Goal: Task Accomplishment & Management: Manage account settings

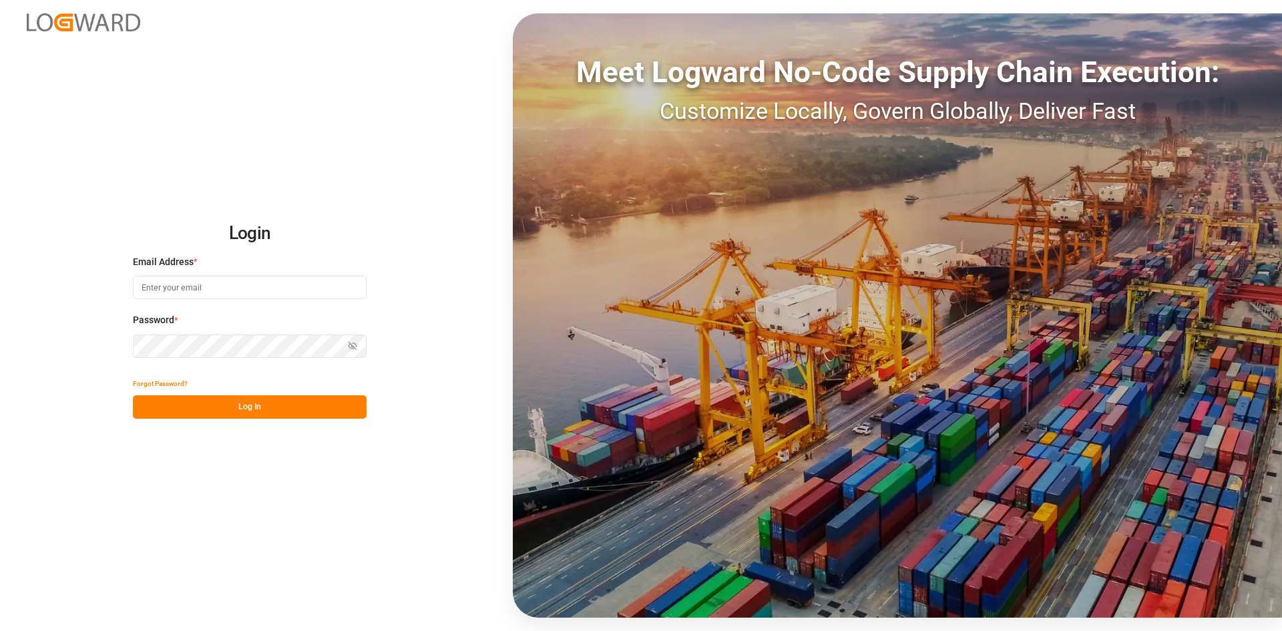
type input "[EMAIL_ADDRESS][DOMAIN_NAME]"
click at [297, 412] on button "Log In" at bounding box center [250, 406] width 234 height 23
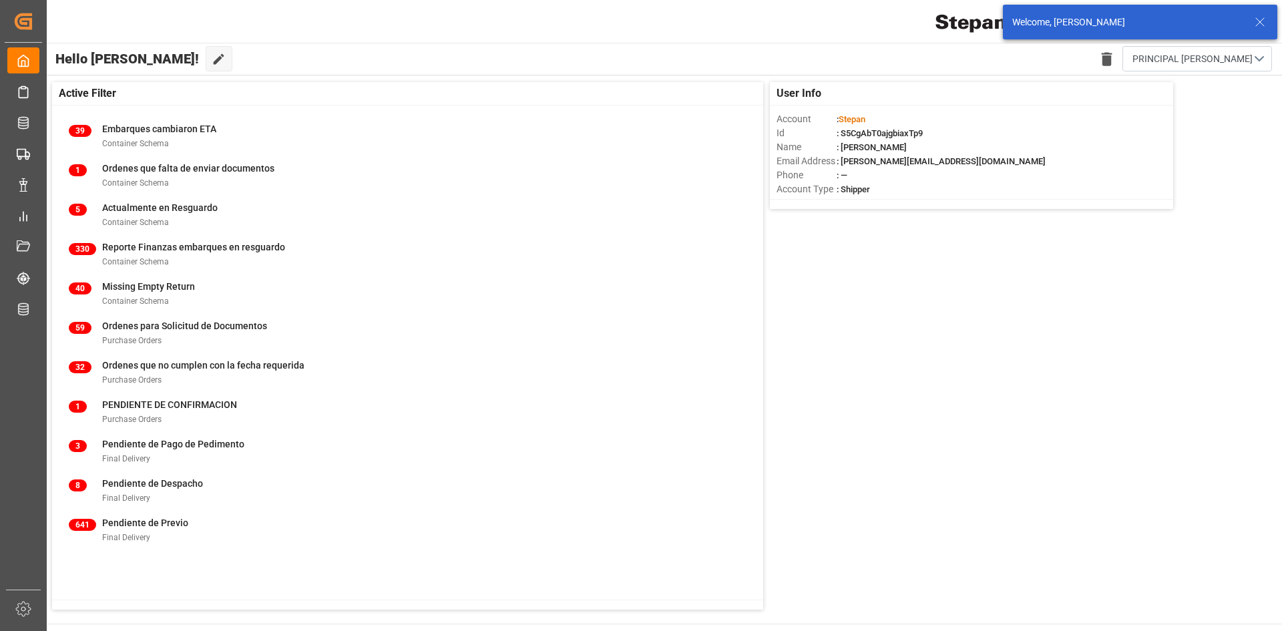
click at [1264, 19] on icon at bounding box center [1260, 22] width 16 height 16
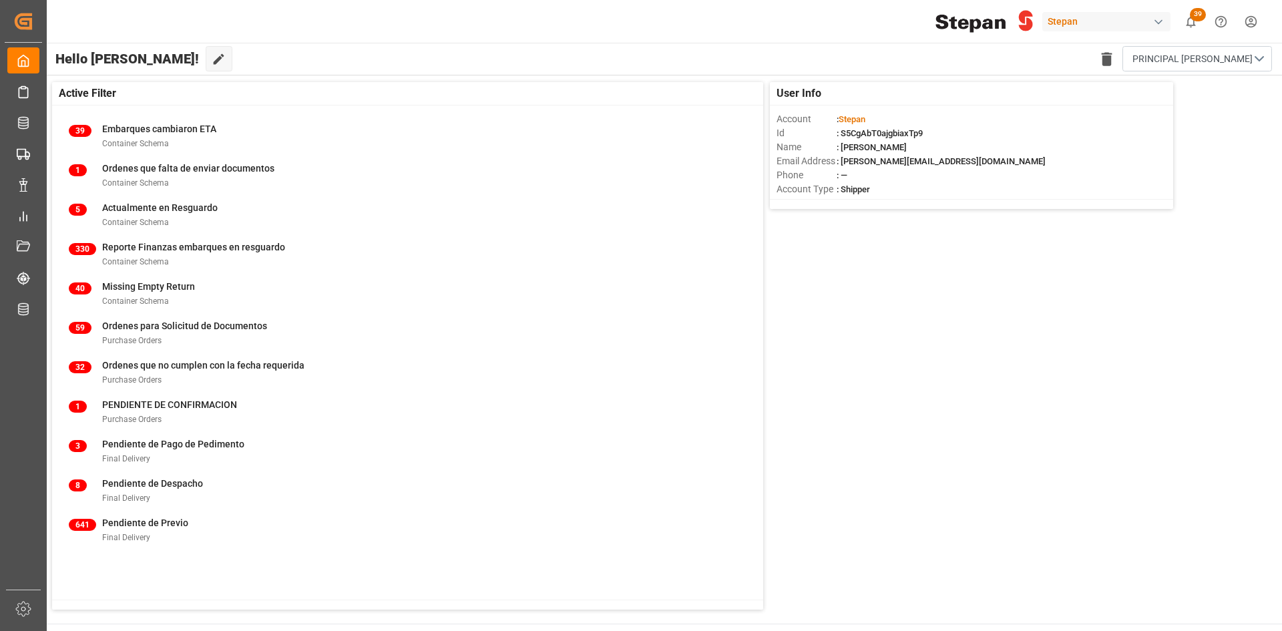
click at [1144, 25] on div "Stepan" at bounding box center [1107, 21] width 128 height 19
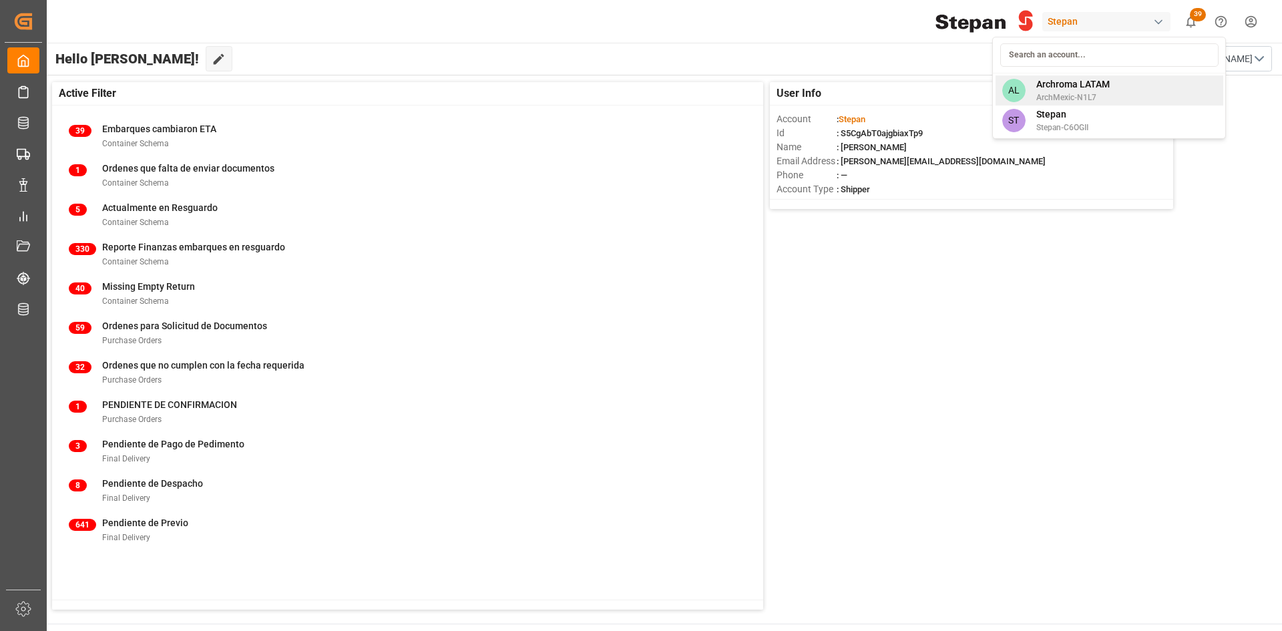
click at [1079, 85] on span "Archroma LATAM" at bounding box center [1073, 84] width 73 height 14
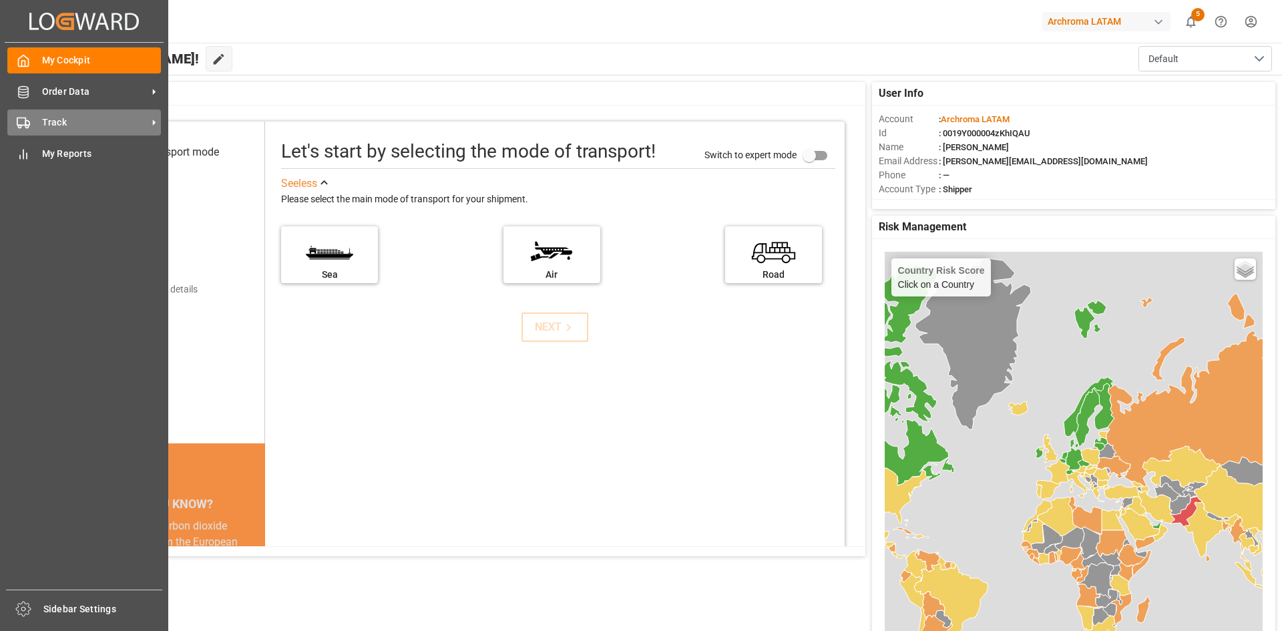
click at [13, 115] on div "Track Track" at bounding box center [84, 123] width 154 height 26
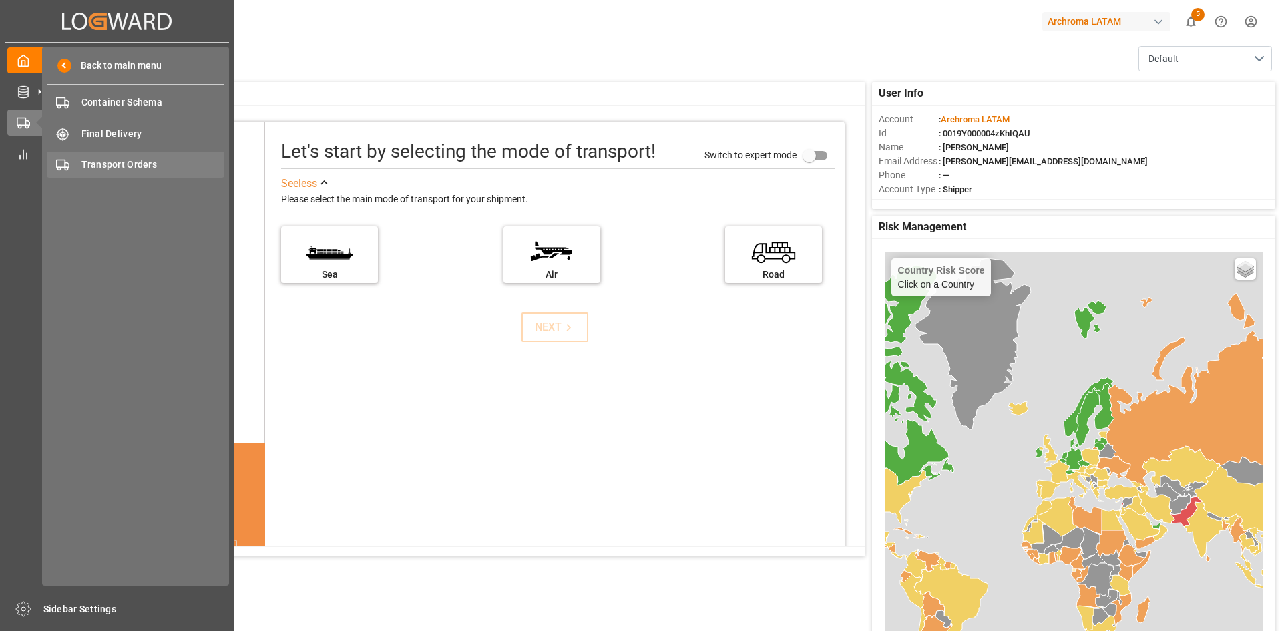
click at [107, 161] on span "Transport Orders" at bounding box center [153, 165] width 144 height 14
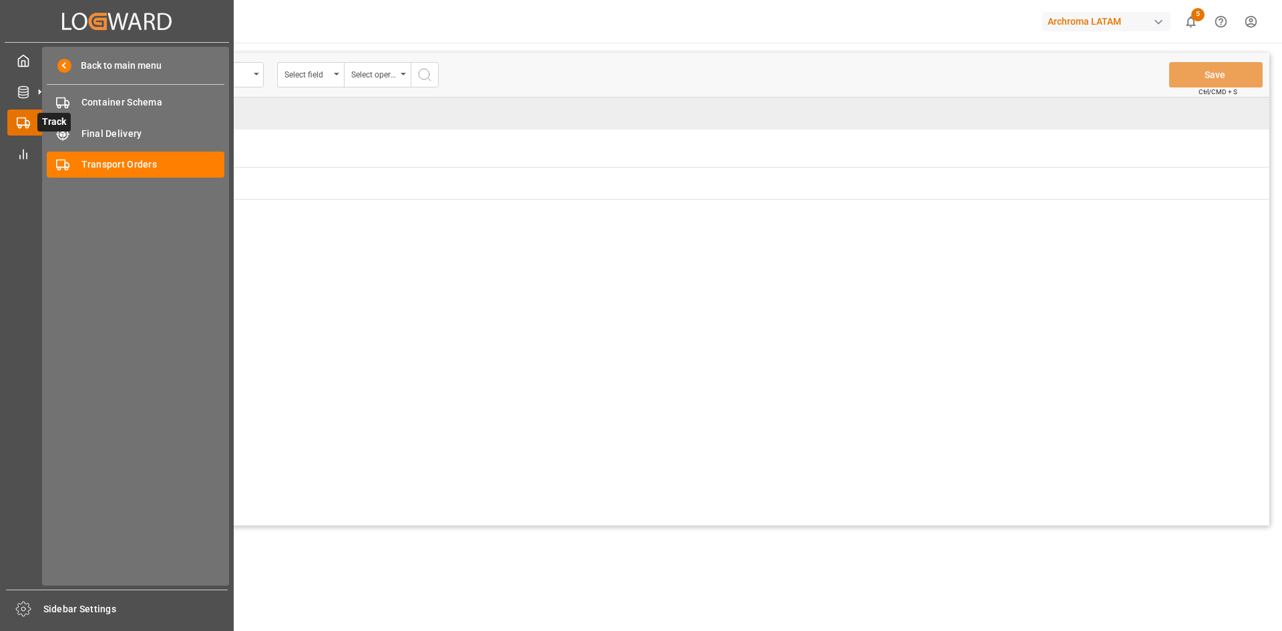
click at [27, 126] on icon at bounding box center [39, 123] width 28 height 28
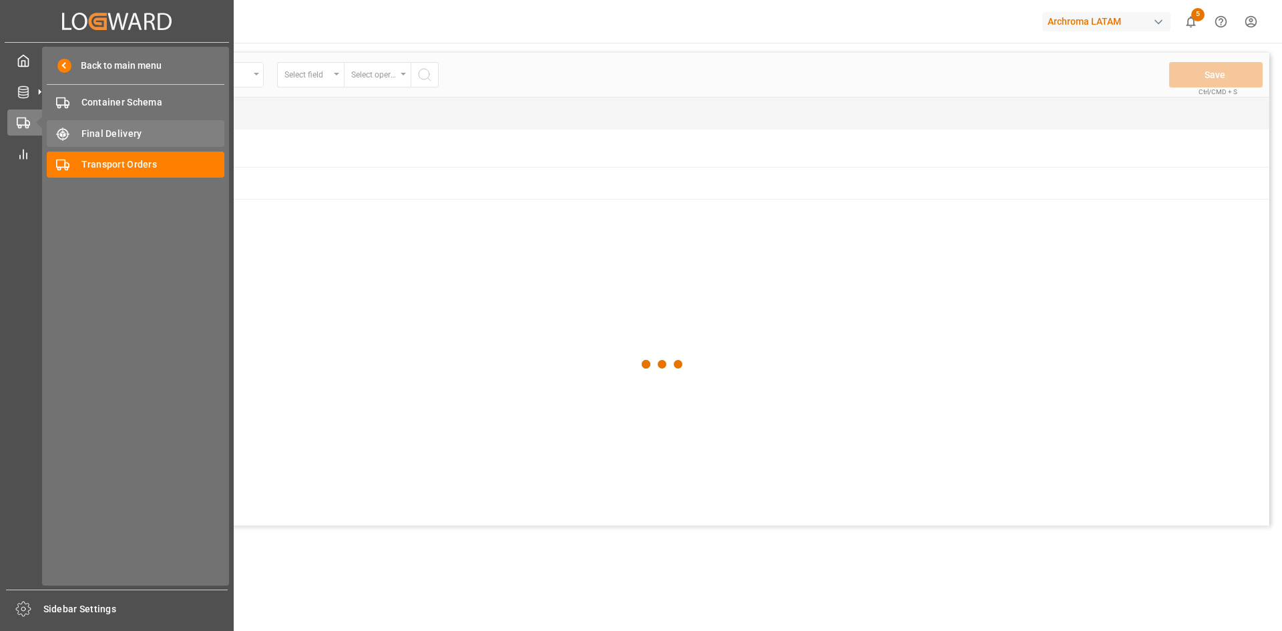
click at [114, 136] on span "Final Delivery" at bounding box center [153, 134] width 144 height 14
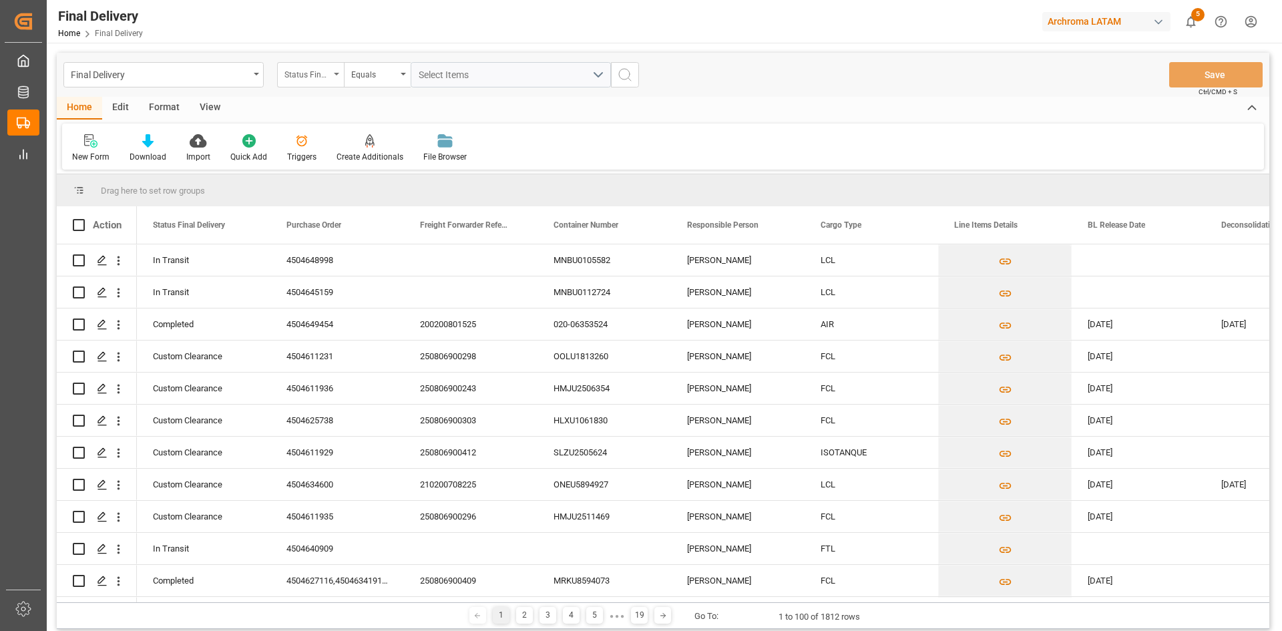
click at [317, 65] on div "Status Final Delivery" at bounding box center [307, 72] width 45 height 15
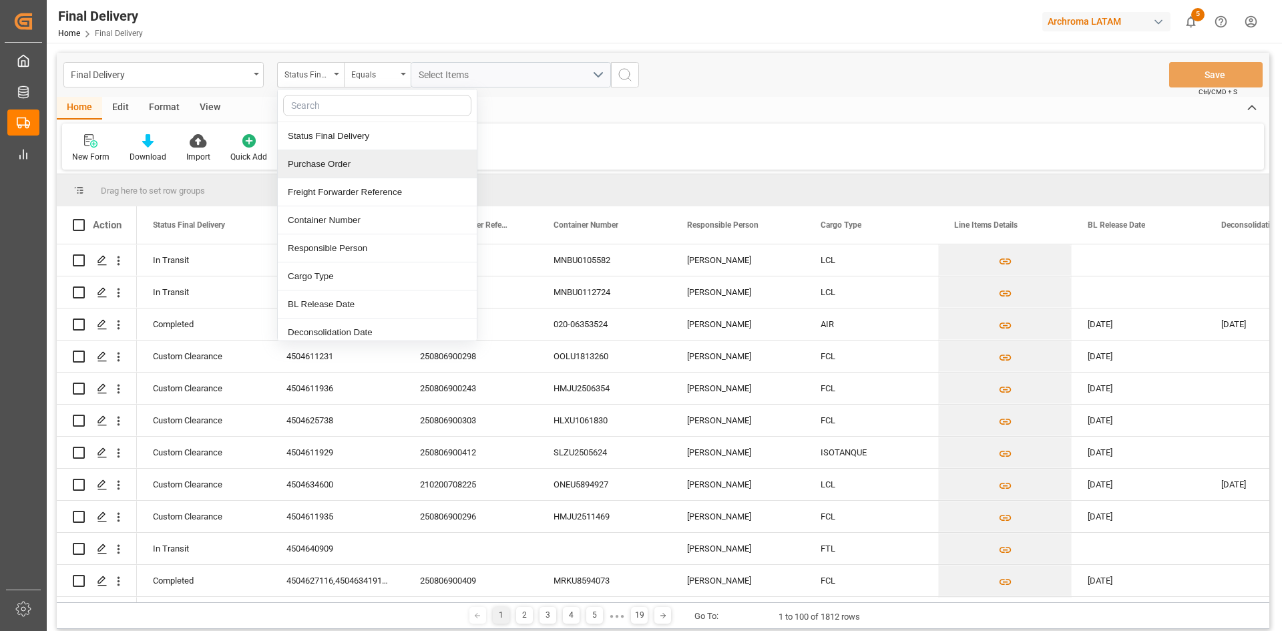
click at [343, 162] on div "Purchase Order" at bounding box center [377, 164] width 199 height 28
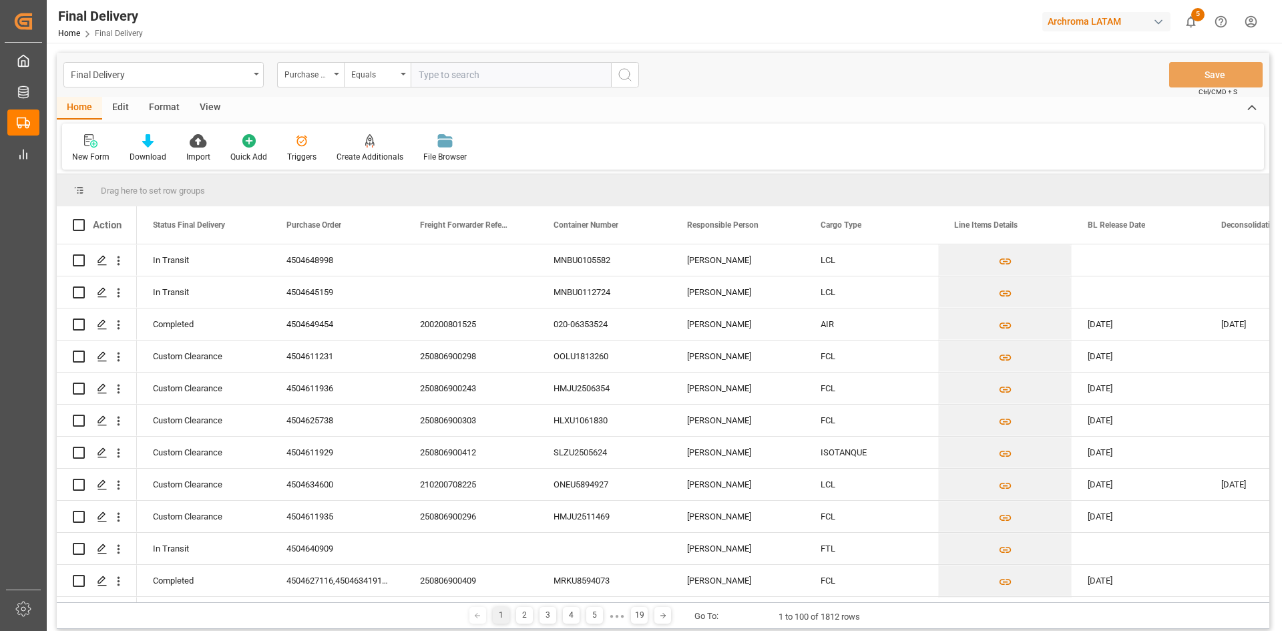
type input "4504634600"
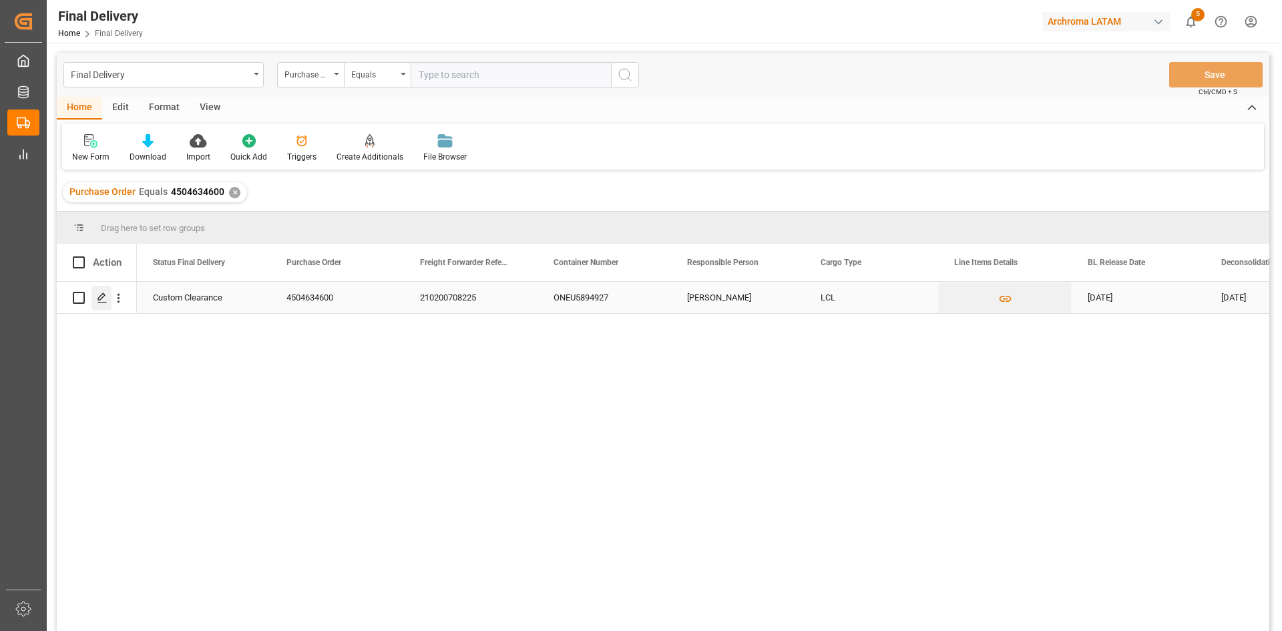
click at [104, 296] on icon "Press SPACE to select this row." at bounding box center [102, 298] width 11 height 11
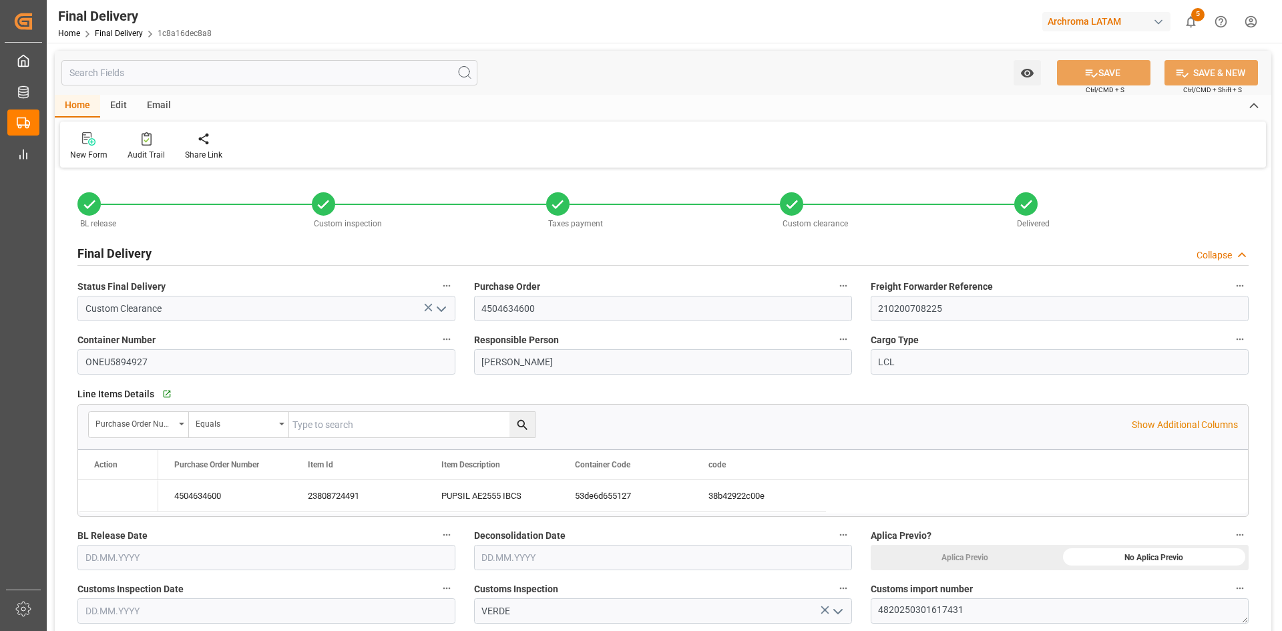
type input "-1"
type input "[DATE]"
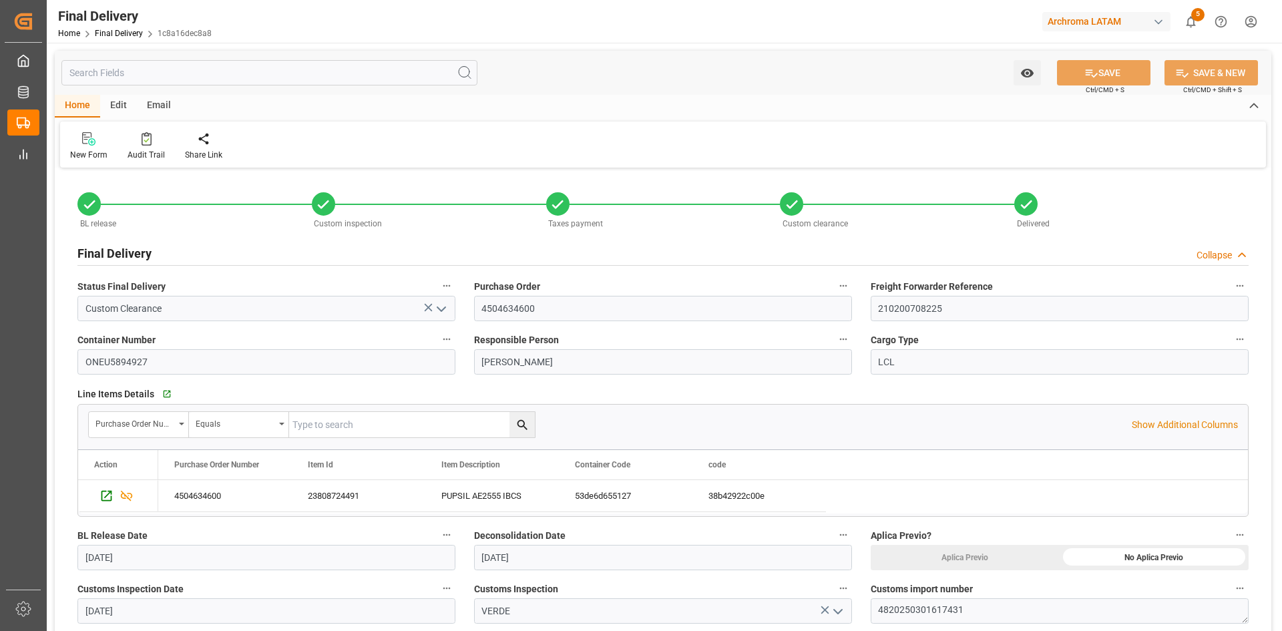
type input "[DATE]"
type input "[DATE] 00:00"
type input "[DATE]"
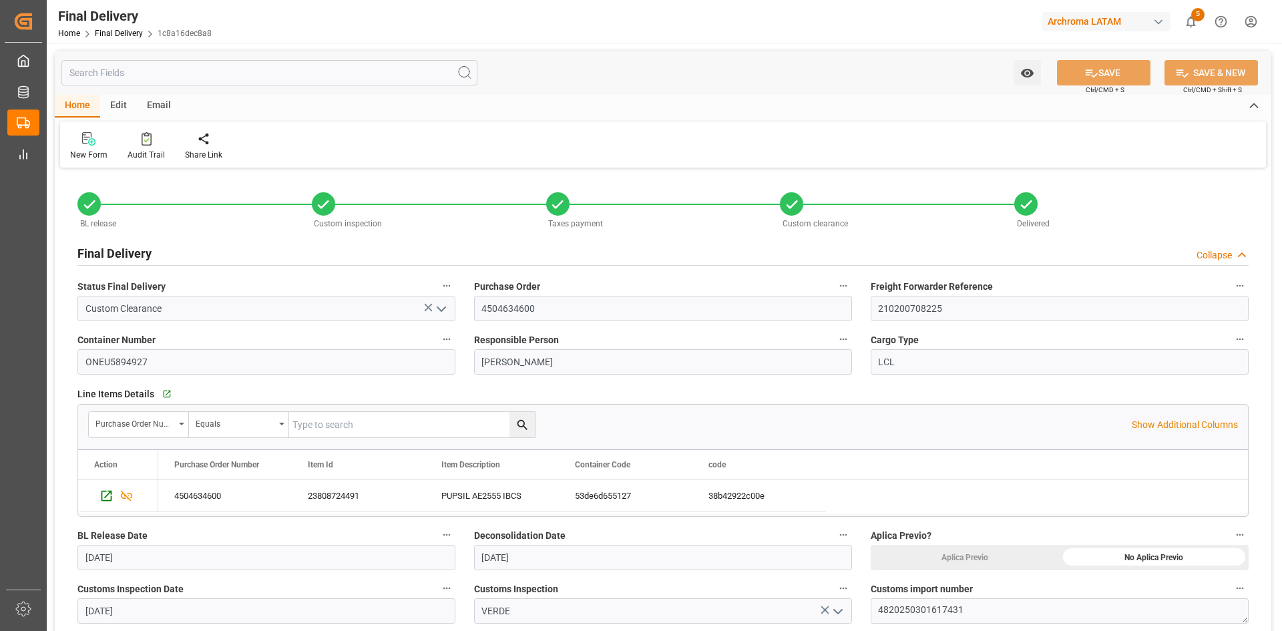
type input "[DATE]"
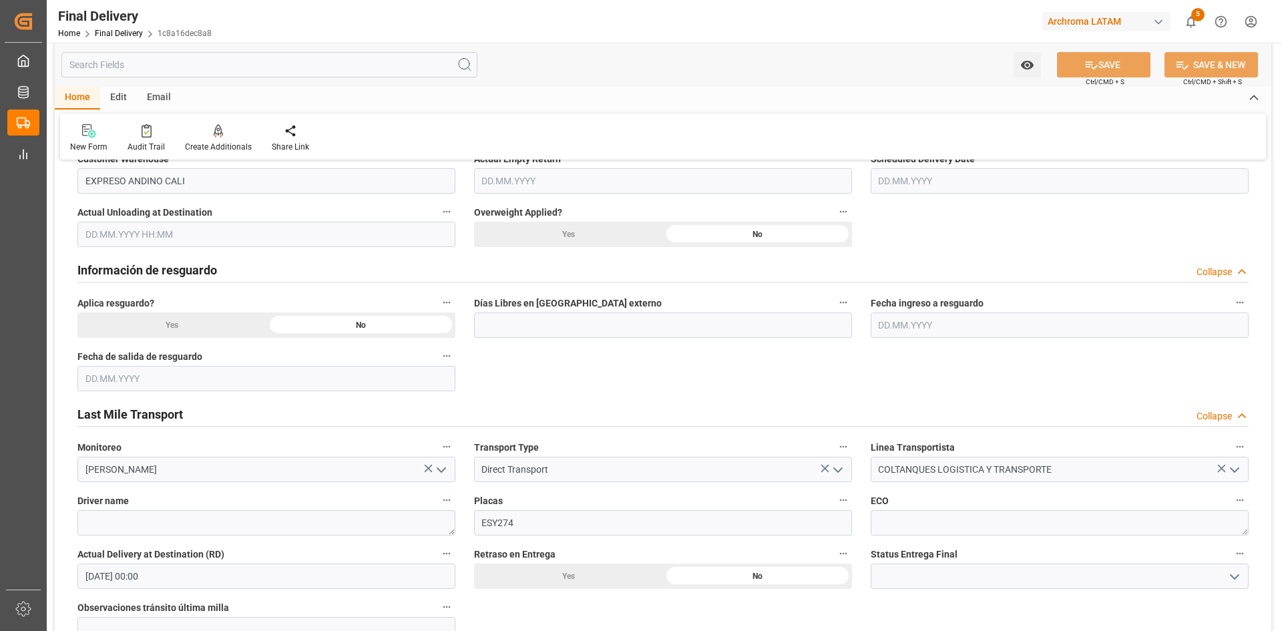
scroll to position [668, 0]
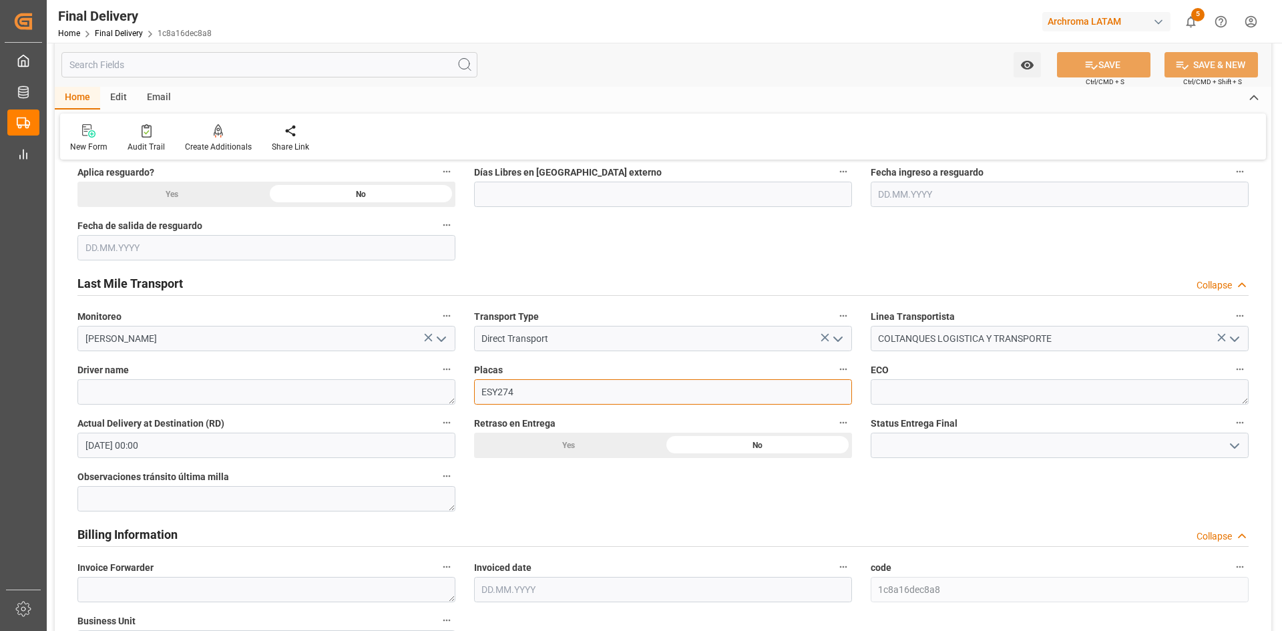
click at [573, 388] on input "ESY274" at bounding box center [663, 391] width 378 height 25
click at [297, 398] on textarea at bounding box center [266, 391] width 378 height 25
click at [249, 443] on input "[DATE] 00:00" at bounding box center [266, 445] width 378 height 25
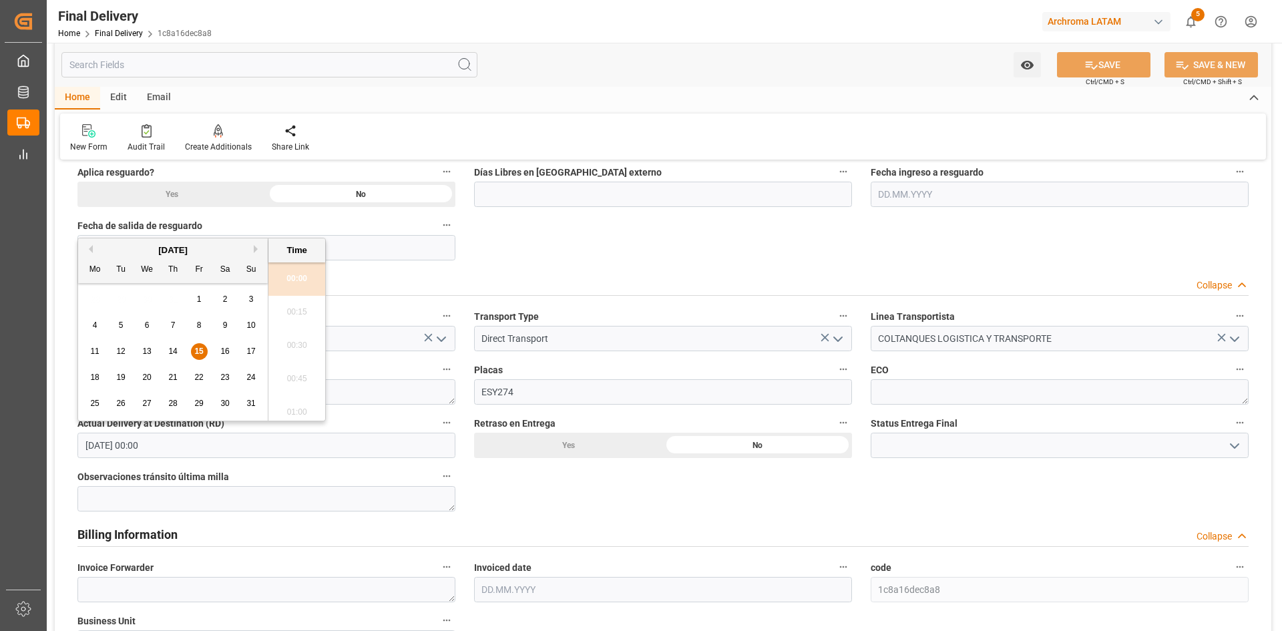
click at [718, 496] on div "BL release Custom inspection Taxes payment Custom clearance Delivered Final Del…" at bounding box center [663, 391] width 1217 height 1775
click at [218, 439] on input "[DATE] 00:00" at bounding box center [266, 445] width 378 height 25
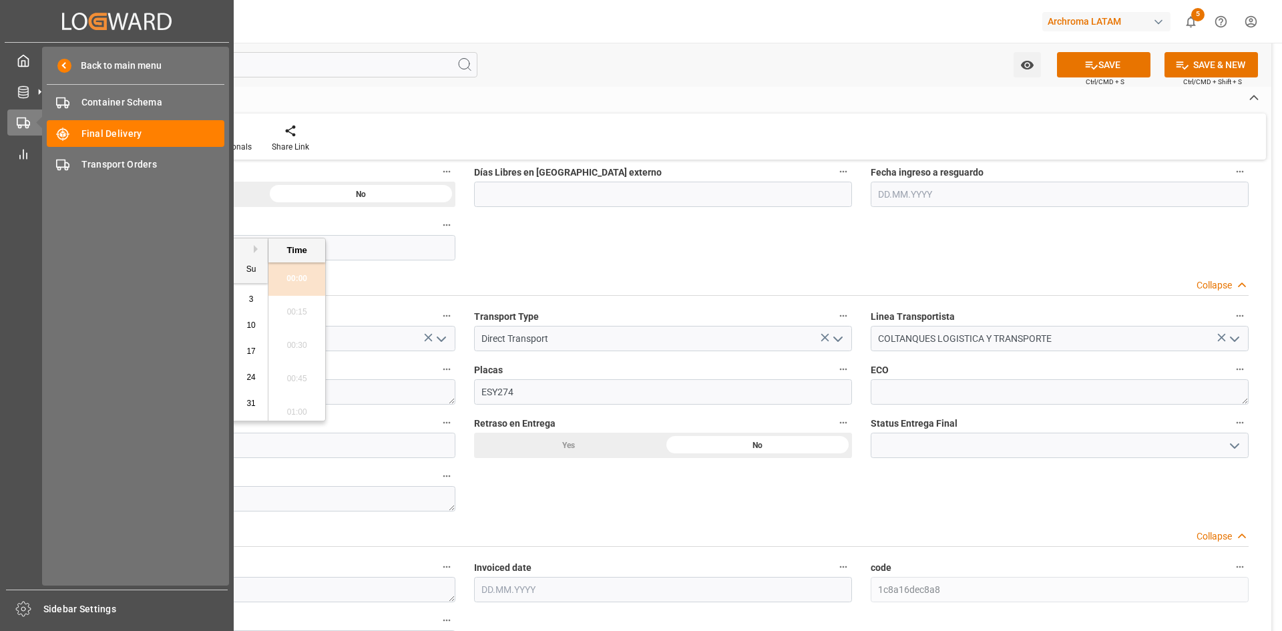
drag, startPoint x: 197, startPoint y: 443, endPoint x: 43, endPoint y: 443, distance: 154.3
click at [43, 443] on div "Created by potrace 1.15, written by [PERSON_NAME] [DATE]-[DATE] Created by potr…" at bounding box center [641, 315] width 1282 height 631
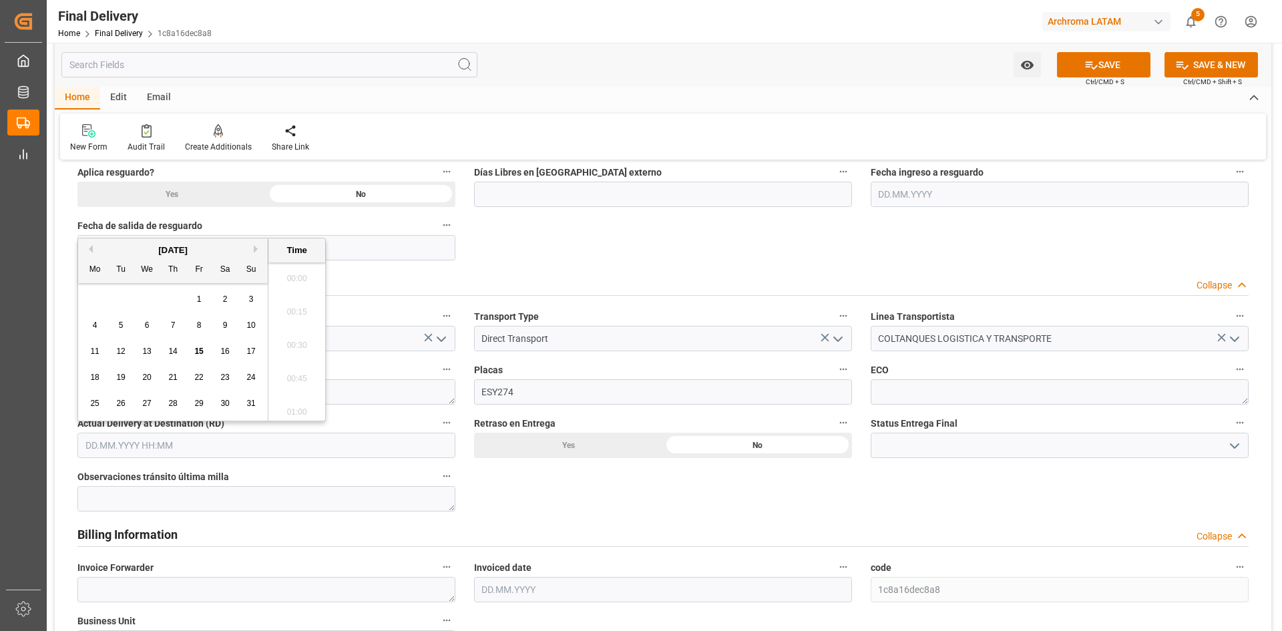
click at [538, 488] on div "BL release Custom inspection Taxes payment Custom clearance Delivered Final Del…" at bounding box center [663, 391] width 1217 height 1775
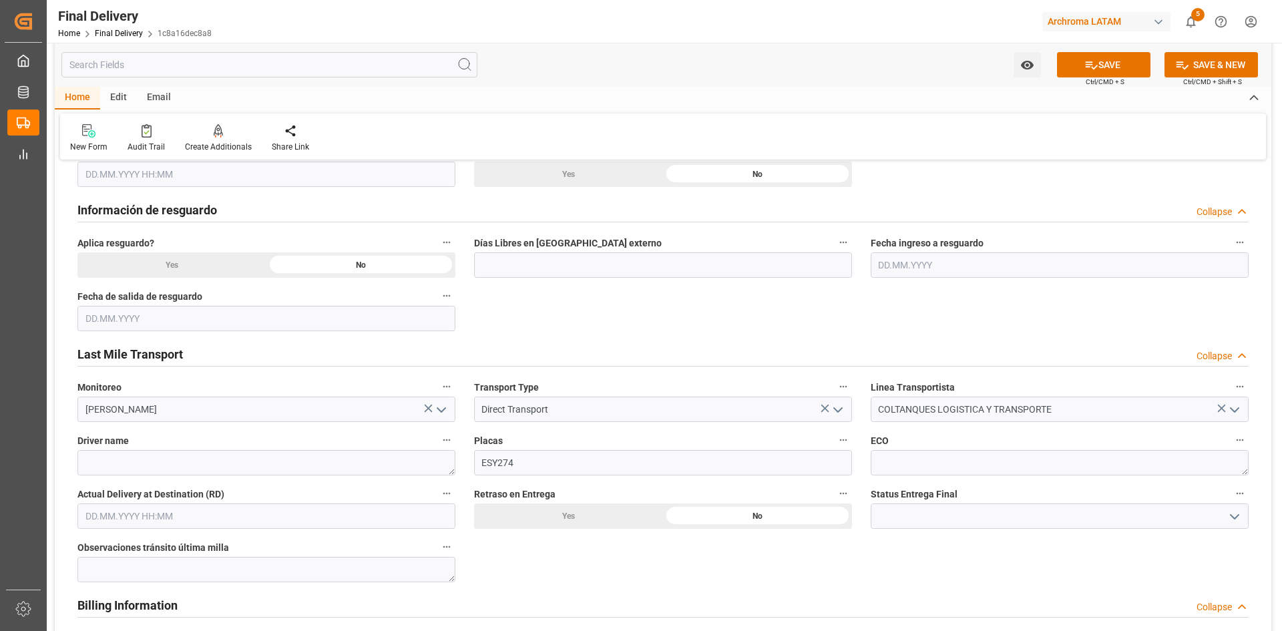
scroll to position [534, 0]
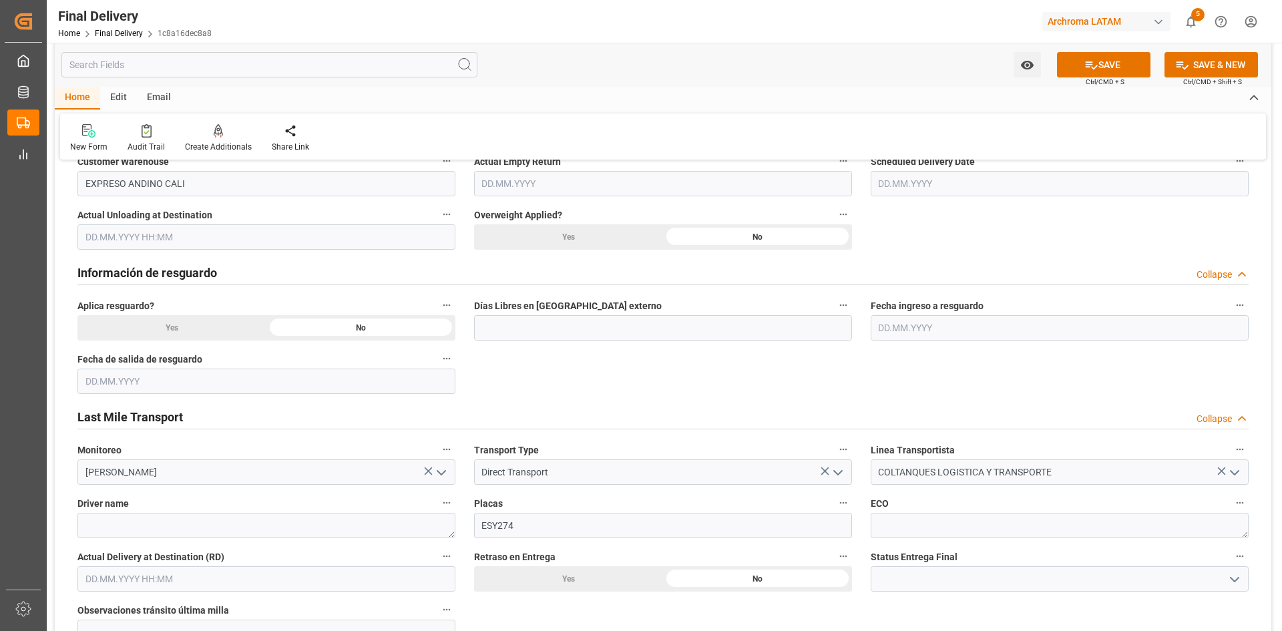
click at [240, 275] on div "Información de resguardo Collapse" at bounding box center [662, 271] width 1171 height 25
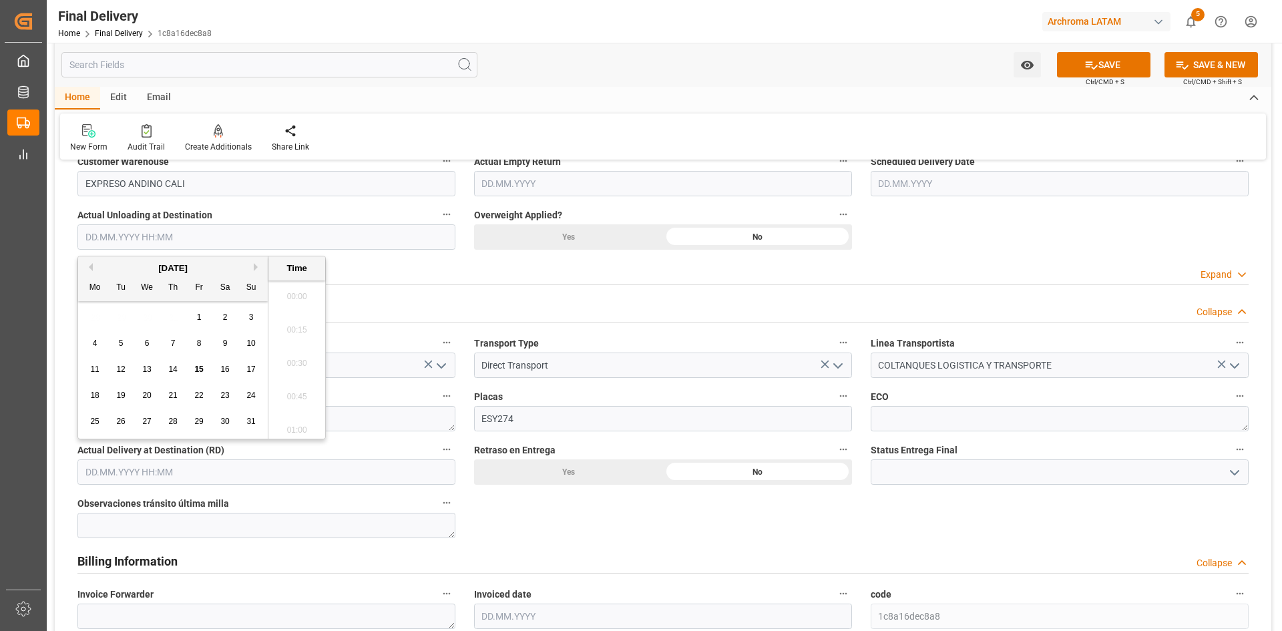
click at [182, 236] on input "text" at bounding box center [266, 236] width 378 height 25
click at [108, 314] on div "28 29 30 31 1 2 3" at bounding box center [173, 318] width 182 height 26
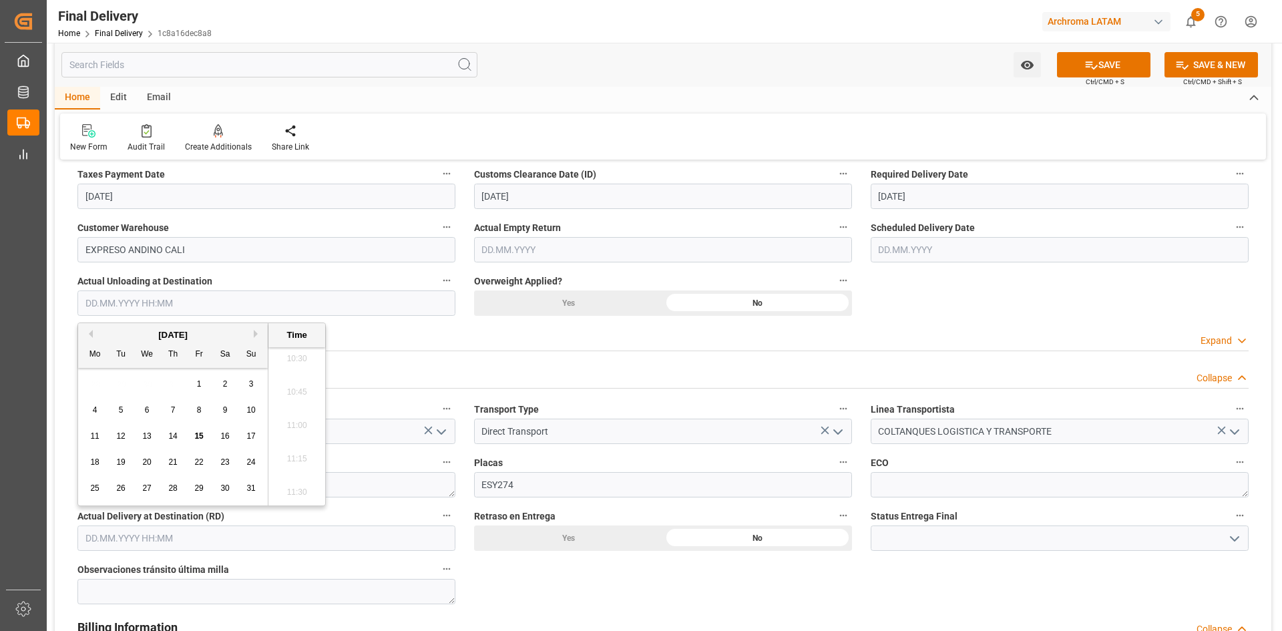
scroll to position [468, 0]
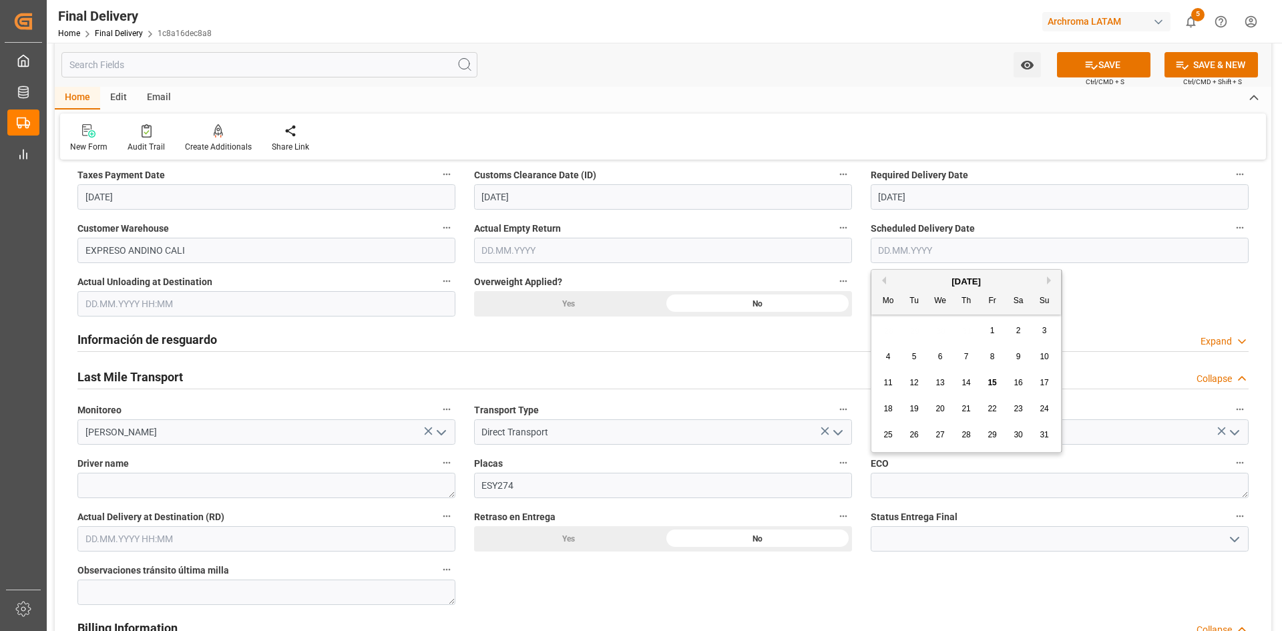
click at [948, 245] on input "text" at bounding box center [1060, 250] width 378 height 25
click at [904, 324] on div "28 29 30 31 1 2 3" at bounding box center [967, 331] width 182 height 26
click at [991, 381] on span "15" at bounding box center [992, 382] width 9 height 9
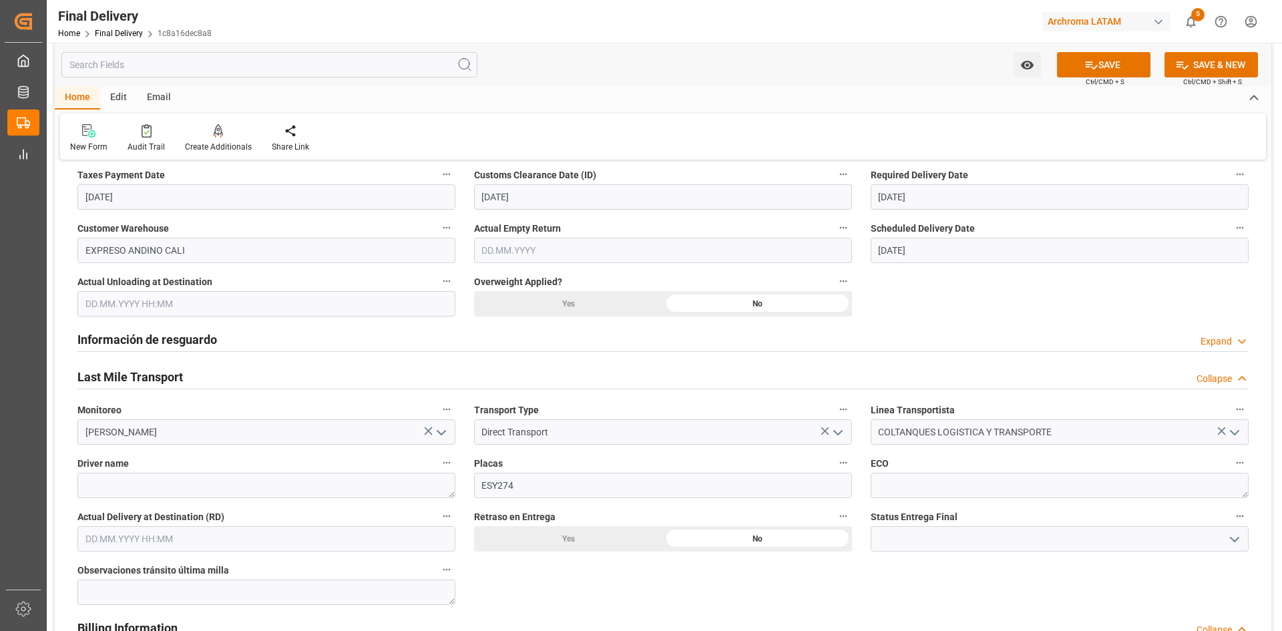
type input "[DATE]"
click at [1072, 73] on button "SAVE" at bounding box center [1104, 64] width 94 height 25
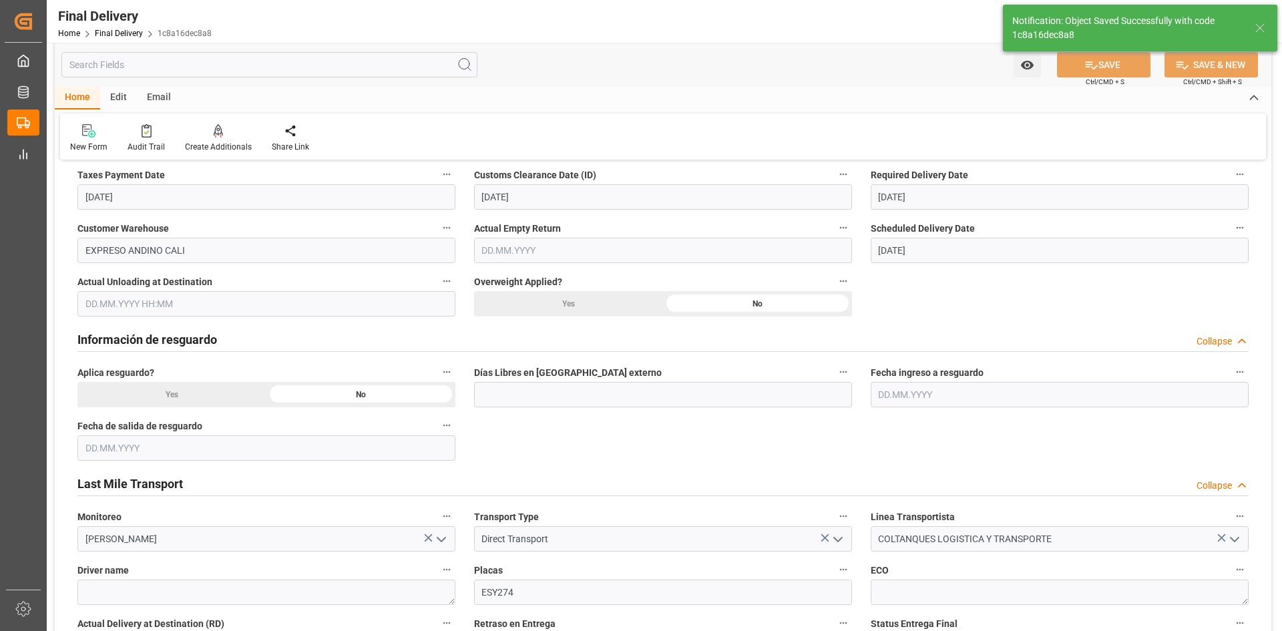
type input "In transit to final delivery"
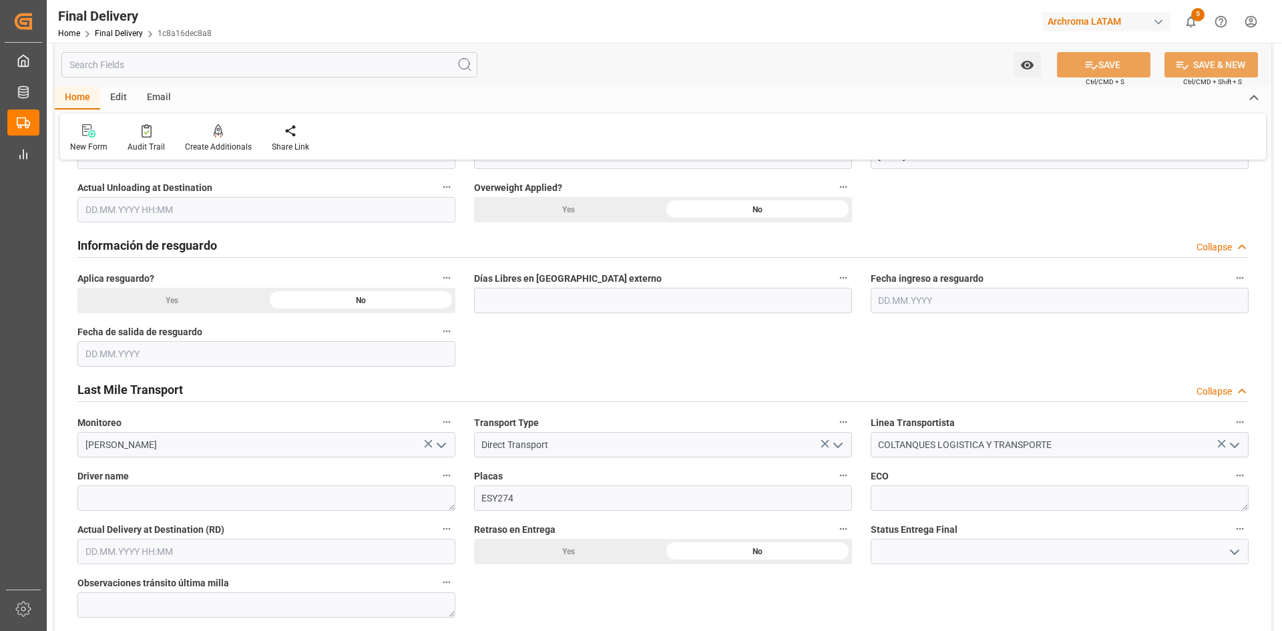
scroll to position [668, 0]
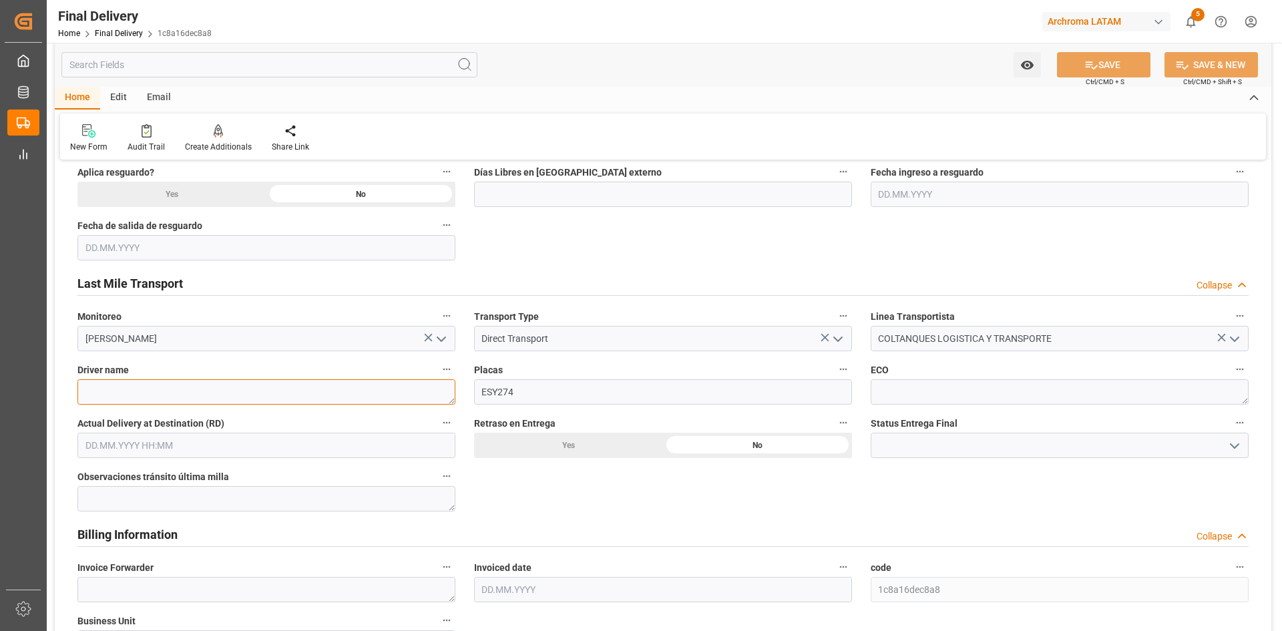
click at [252, 387] on textarea at bounding box center [266, 391] width 378 height 25
paste textarea "[PERSON_NAME]"
type textarea "[PERSON_NAME]"
click at [894, 390] on textarea at bounding box center [1060, 391] width 378 height 25
click at [1095, 56] on button "SAVE" at bounding box center [1104, 64] width 94 height 25
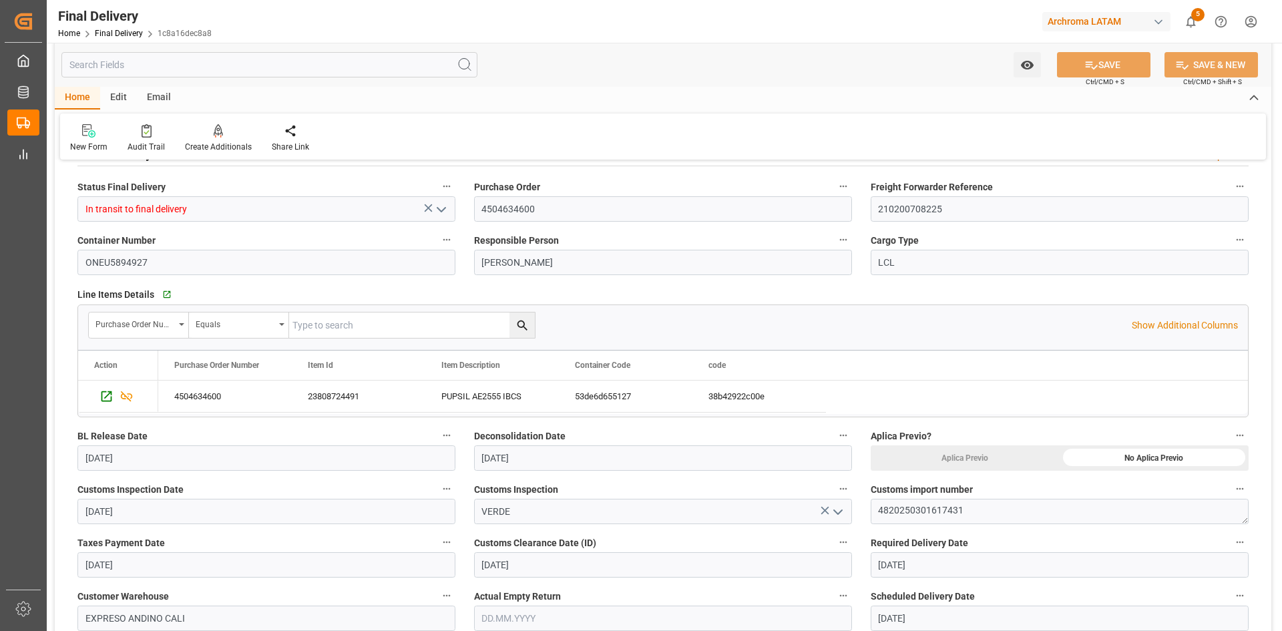
scroll to position [134, 0]
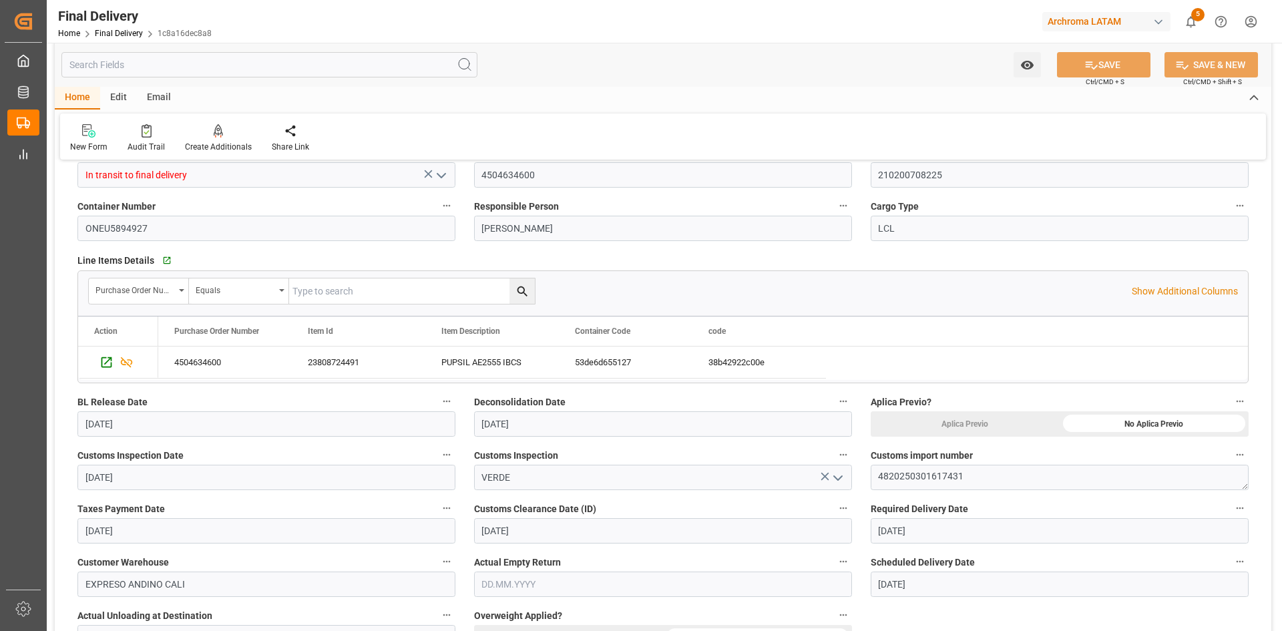
click at [162, 105] on div "Email" at bounding box center [159, 98] width 44 height 23
click at [99, 142] on div "Send Email" at bounding box center [90, 147] width 41 height 12
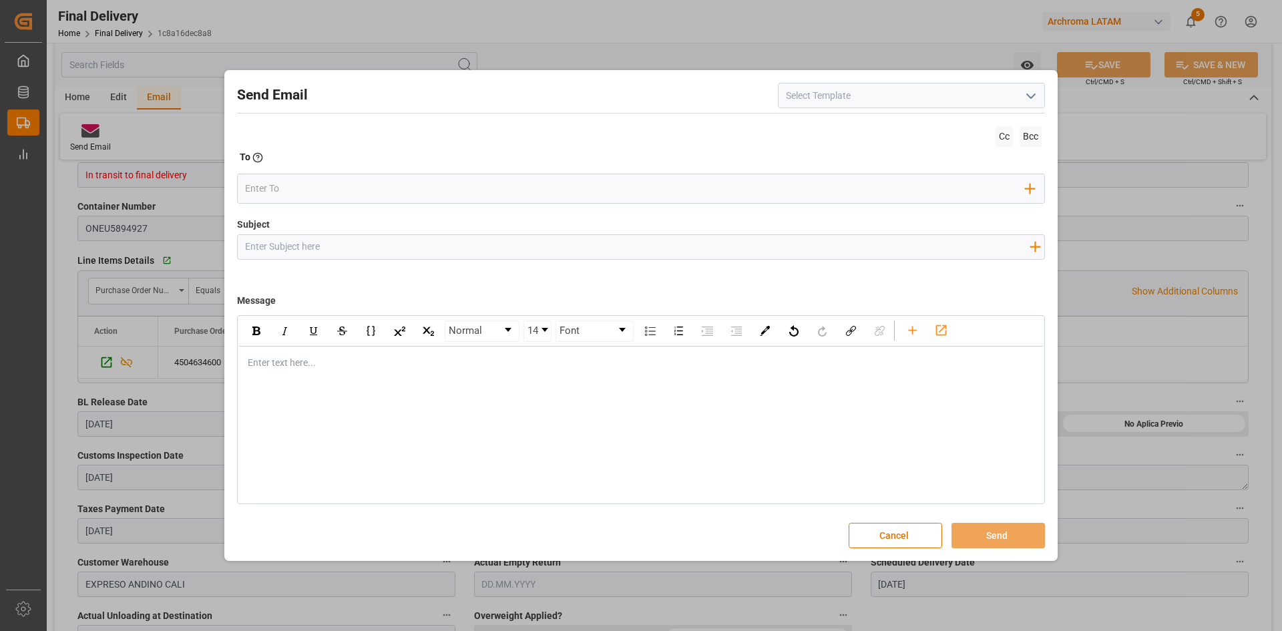
click at [1025, 91] on icon "open menu" at bounding box center [1031, 96] width 16 height 16
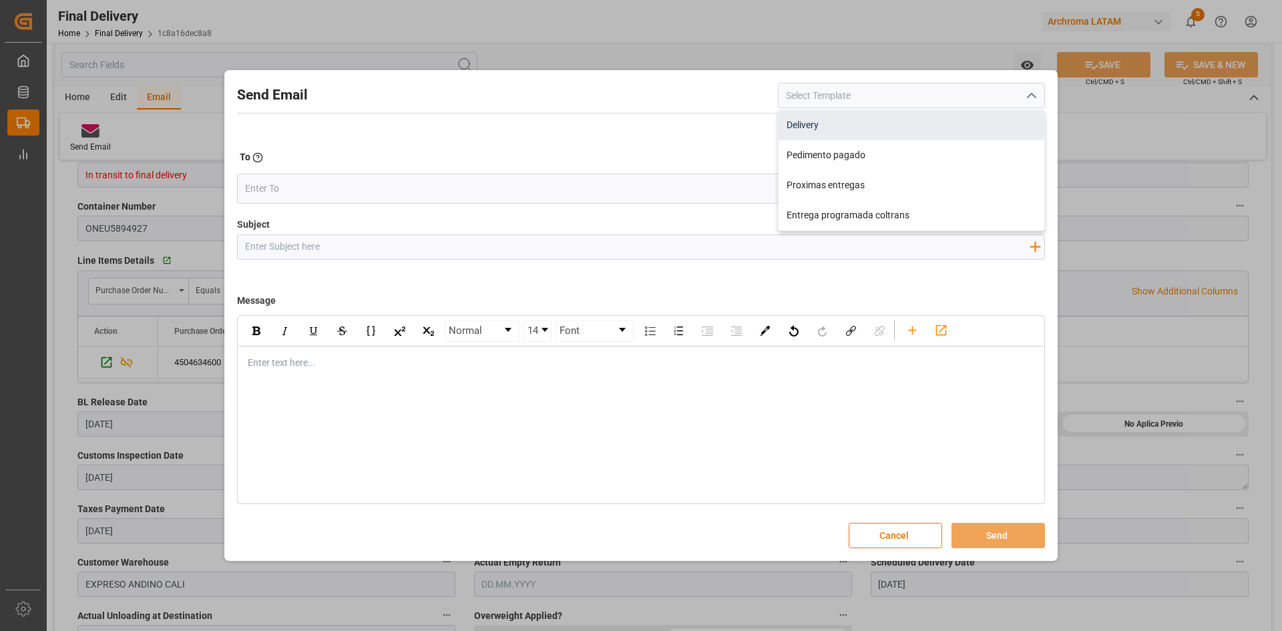
click at [815, 132] on div "Delivery" at bounding box center [912, 125] width 266 height 30
type input "Delivery"
type input "Notificacion de Entrega en Planta {{customerWarehouse}} | PO {{purchaseOrder}} …"
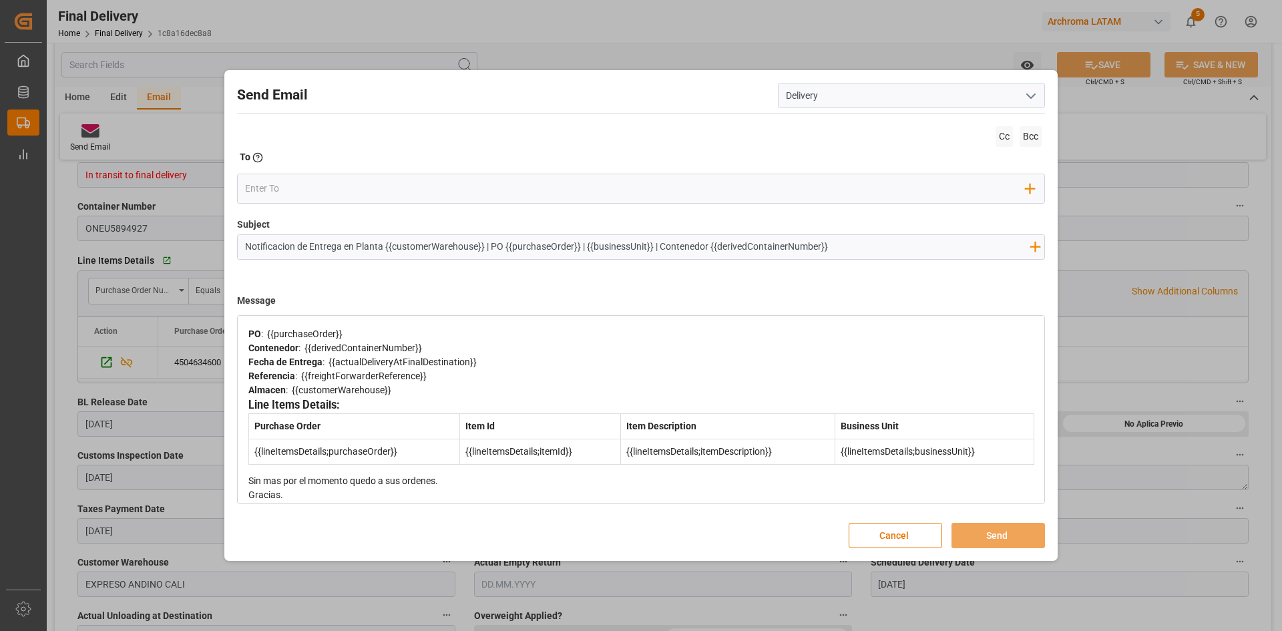
scroll to position [0, 0]
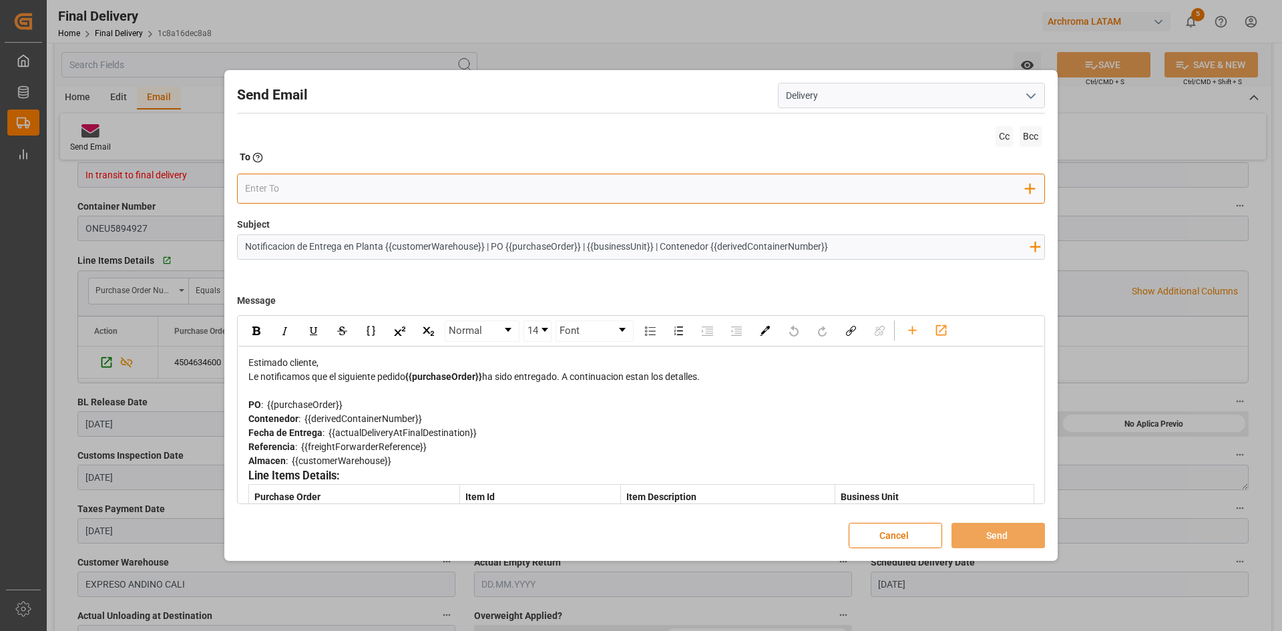
click at [316, 186] on input "email" at bounding box center [635, 189] width 781 height 20
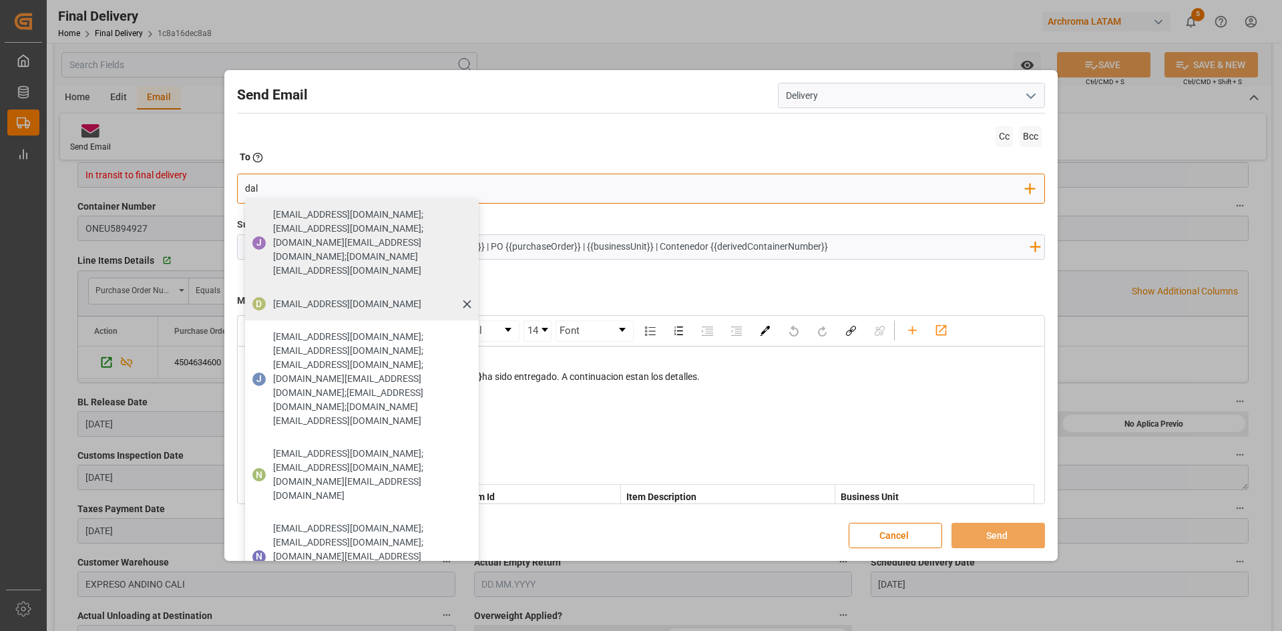
type input "dal"
click at [391, 293] on div "[EMAIL_ADDRESS][DOMAIN_NAME]" at bounding box center [347, 304] width 158 height 23
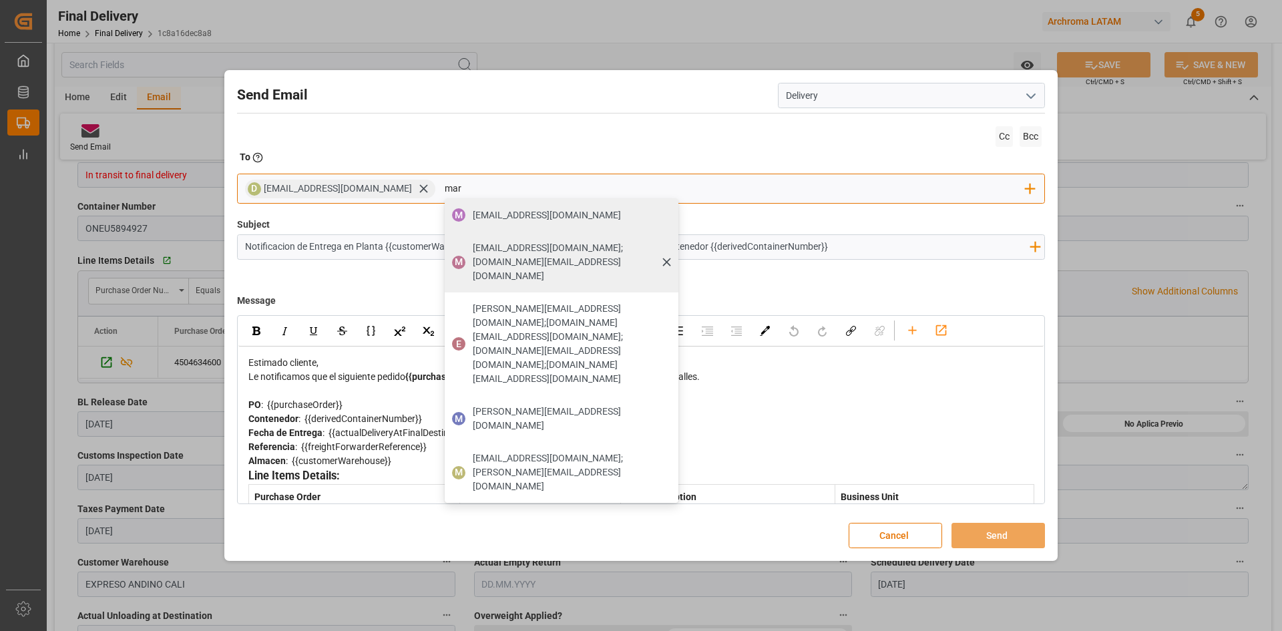
type input "mar"
click at [505, 255] on span "[EMAIL_ADDRESS][DOMAIN_NAME];[DOMAIN_NAME][EMAIL_ADDRESS][DOMAIN_NAME]" at bounding box center [571, 262] width 196 height 42
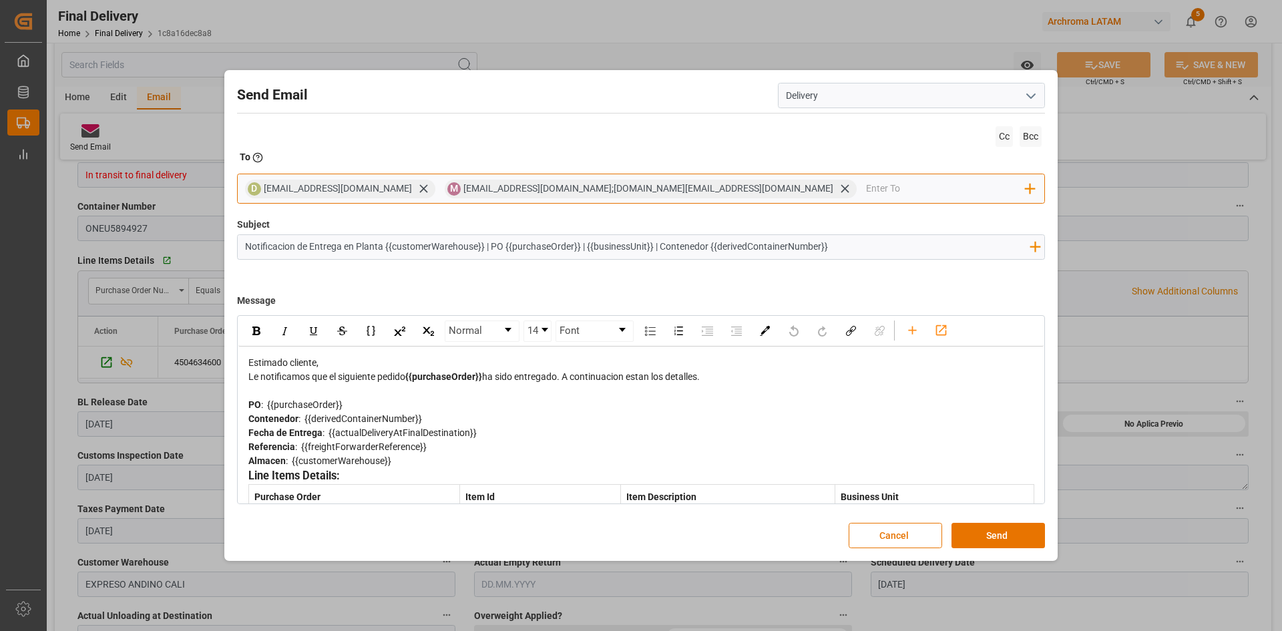
click at [866, 190] on input "email" at bounding box center [946, 189] width 160 height 20
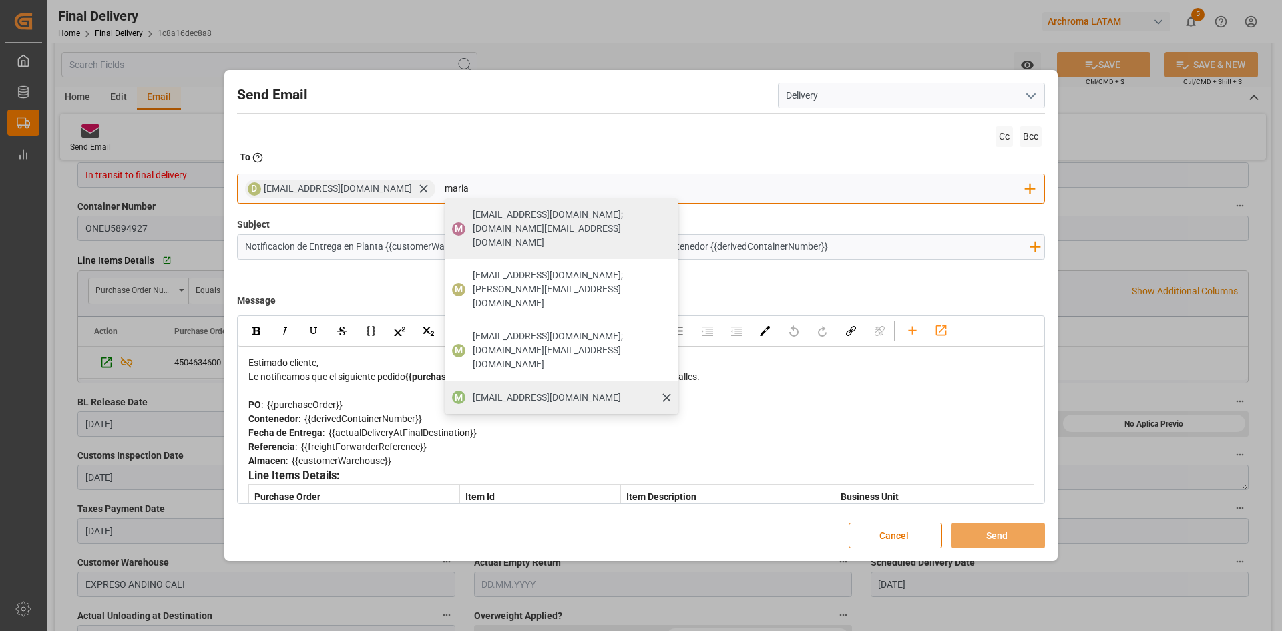
type input "maria"
click at [516, 386] on div "[EMAIL_ADDRESS][DOMAIN_NAME]" at bounding box center [547, 397] width 158 height 23
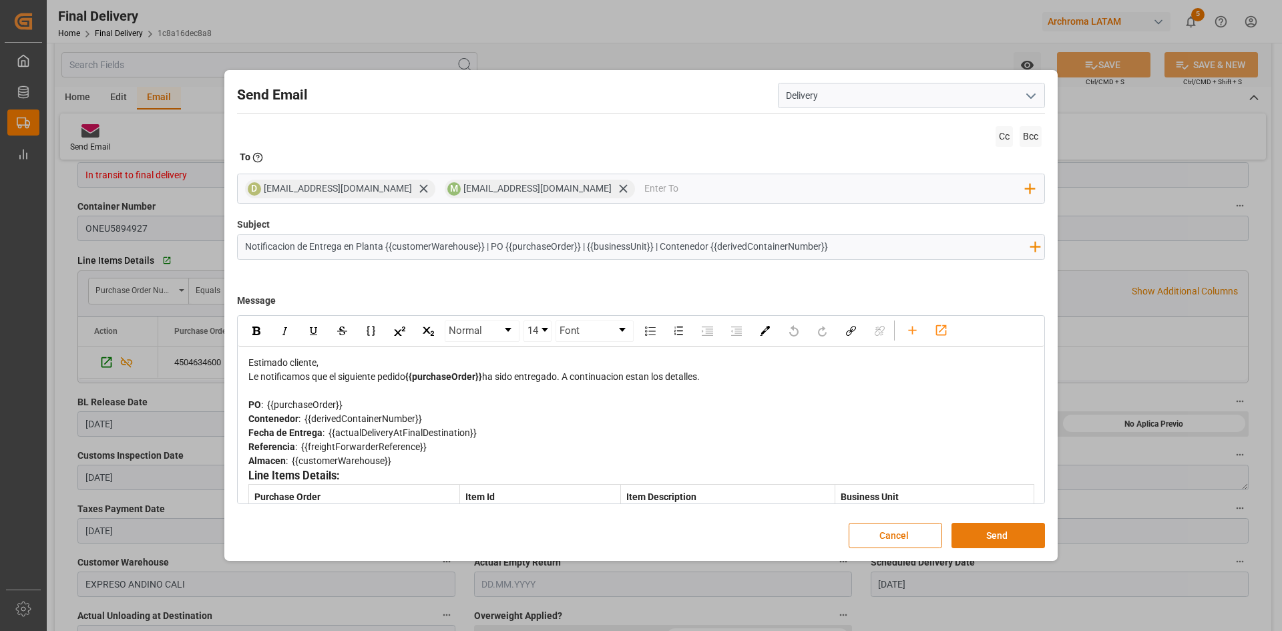
click at [994, 538] on button "Send" at bounding box center [999, 535] width 94 height 25
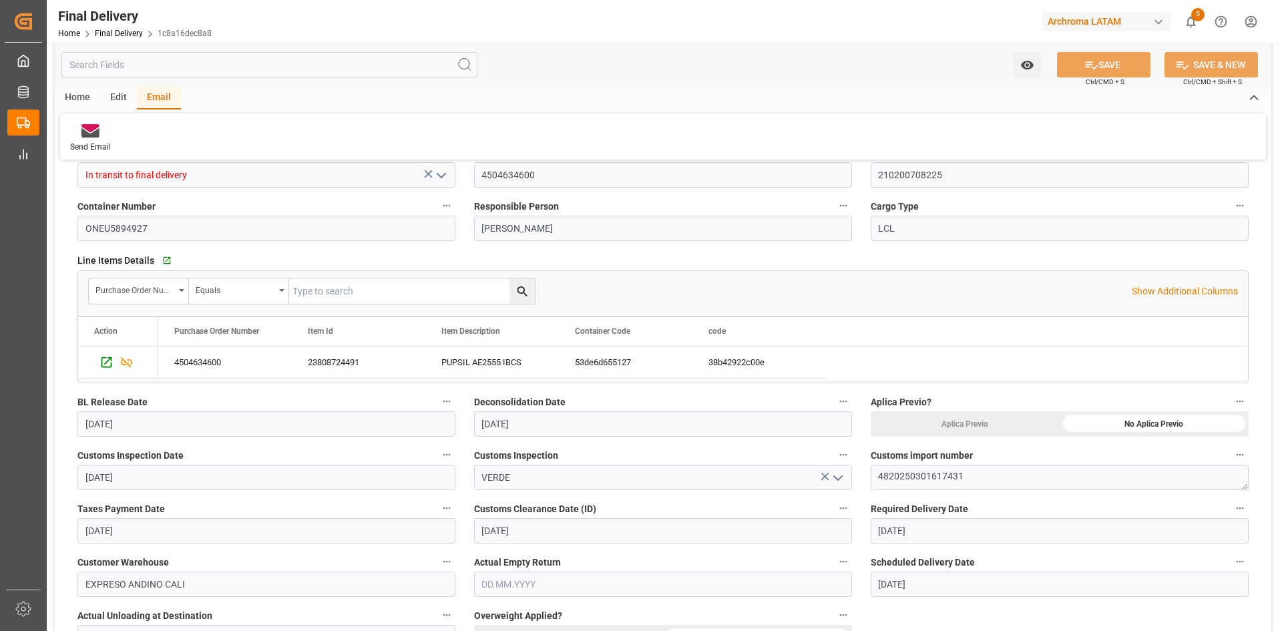
scroll to position [67, 0]
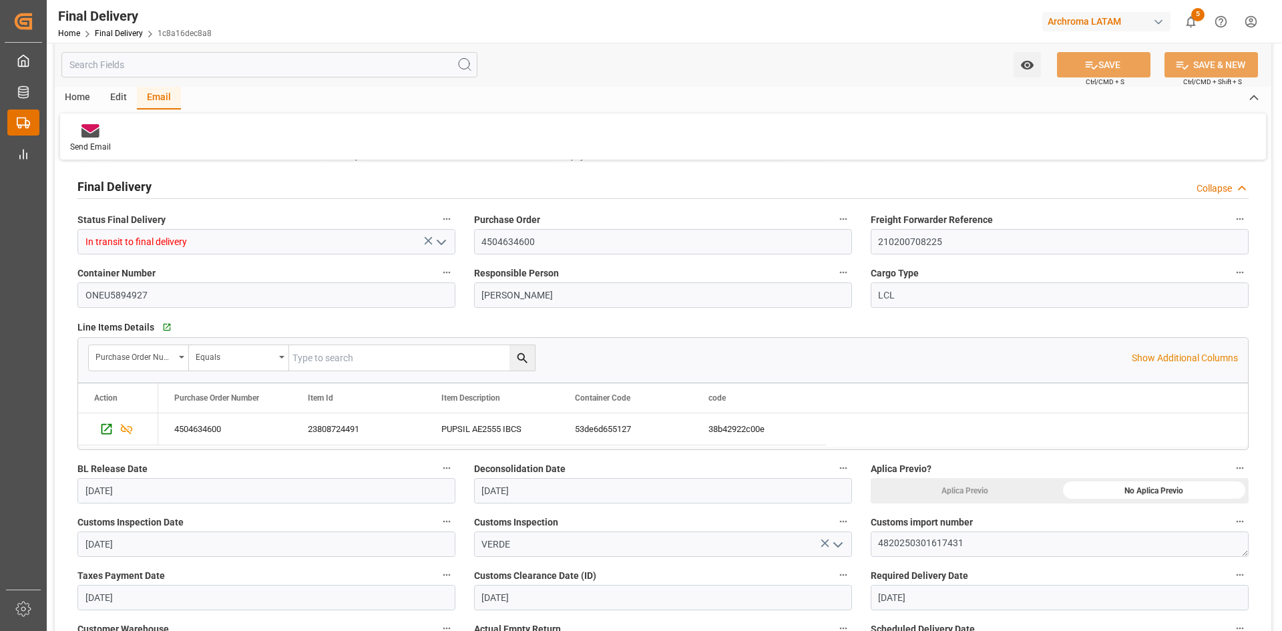
click at [24, 120] on icon at bounding box center [23, 122] width 13 height 13
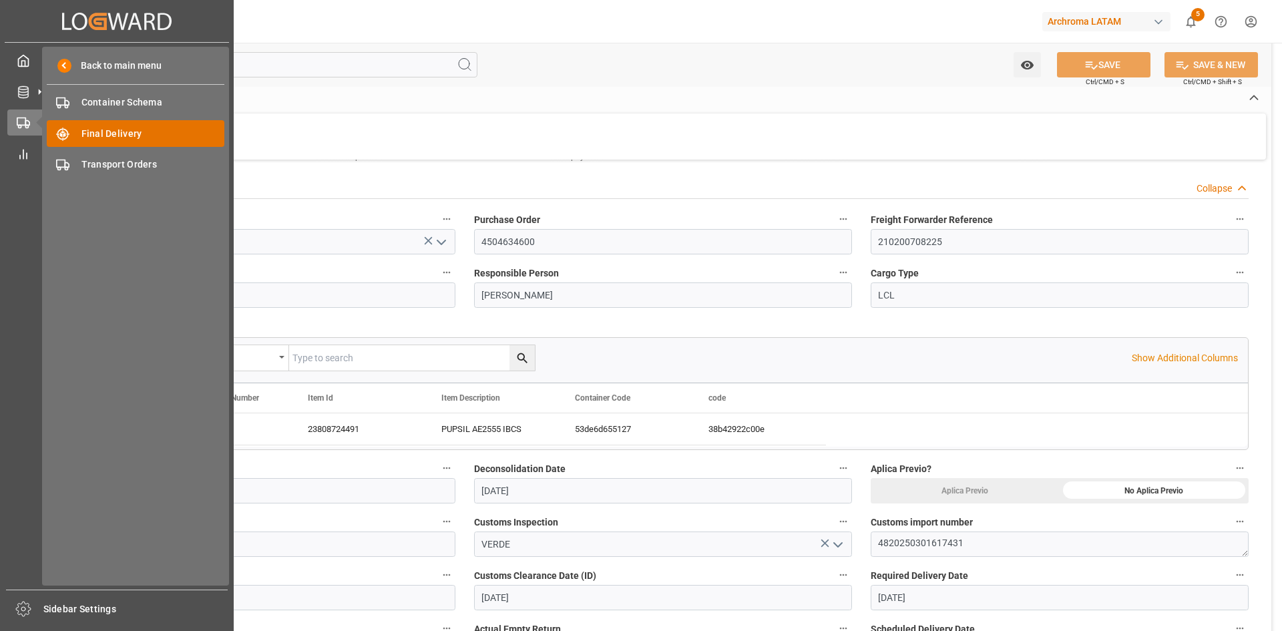
click at [123, 131] on span "Final Delivery" at bounding box center [153, 134] width 144 height 14
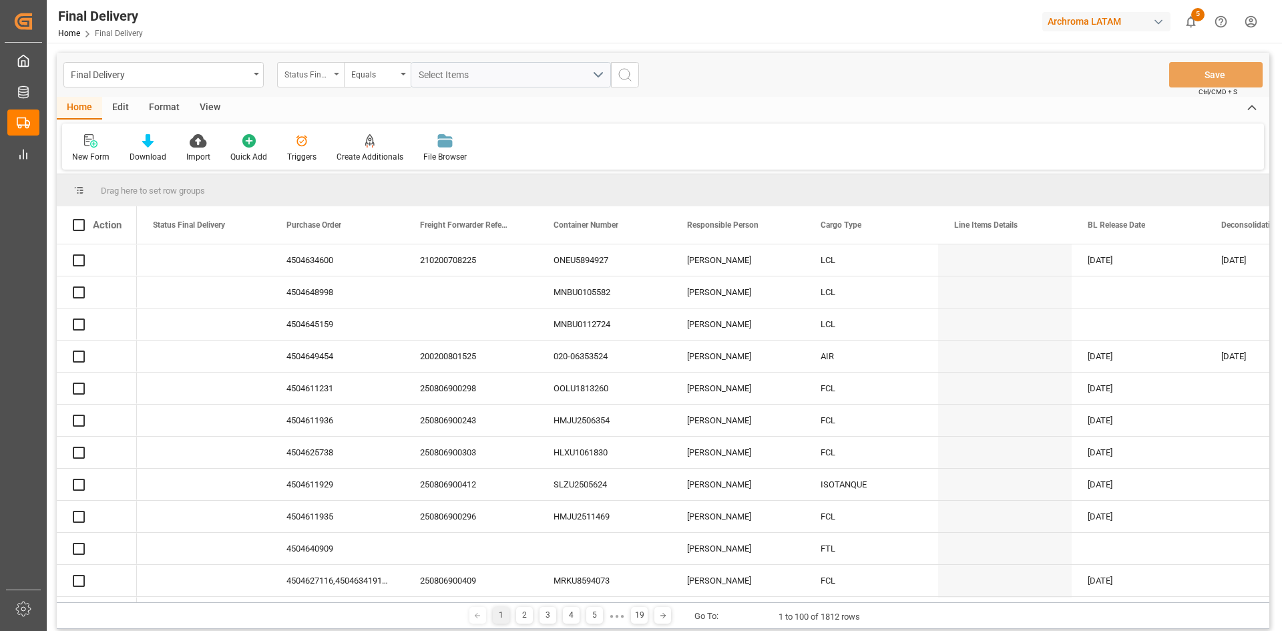
click at [331, 78] on div "Status Final Delivery" at bounding box center [310, 74] width 67 height 25
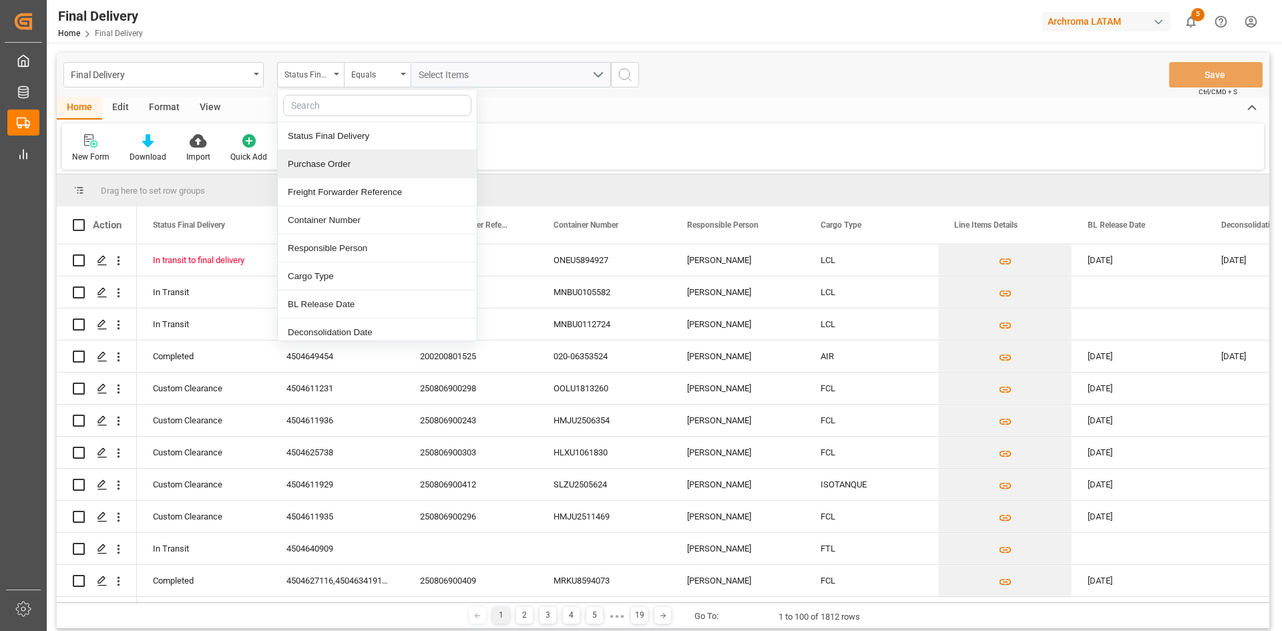
drag, startPoint x: 325, startPoint y: 166, endPoint x: 331, endPoint y: 160, distance: 8.5
click at [325, 166] on div "Purchase Order" at bounding box center [377, 164] width 199 height 28
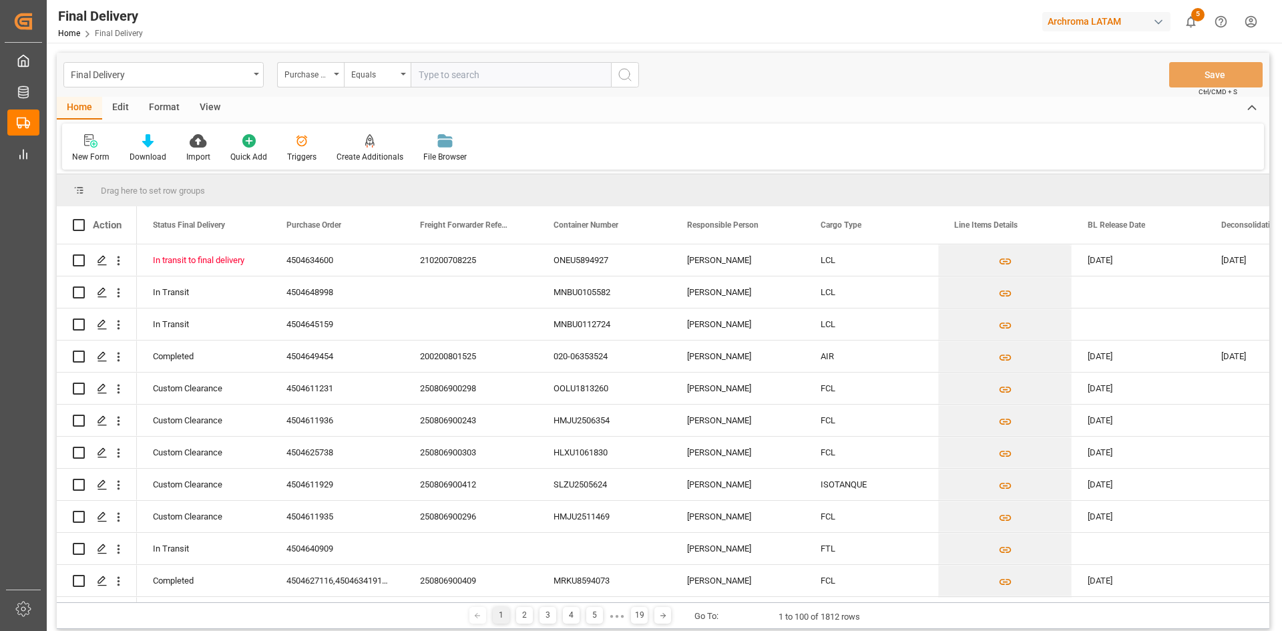
click at [485, 71] on input "text" at bounding box center [511, 74] width 200 height 25
type input "4504594936"
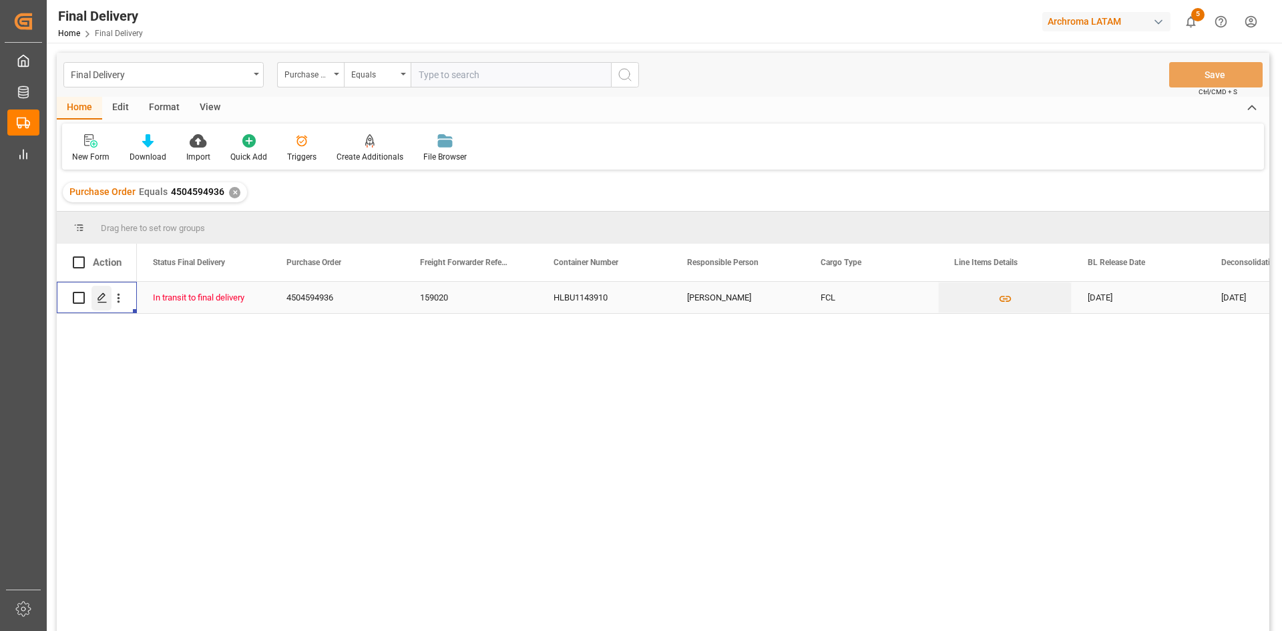
click at [104, 302] on icon "Press SPACE to select this row." at bounding box center [102, 298] width 11 height 11
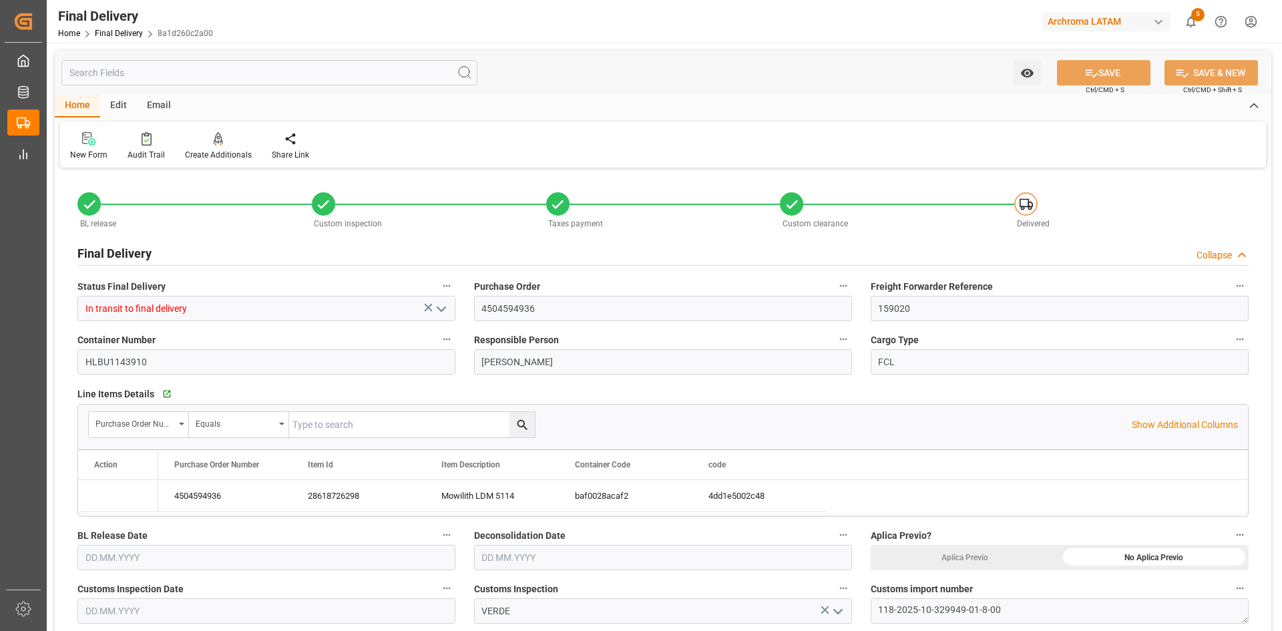
type input "3"
type input "[DATE]"
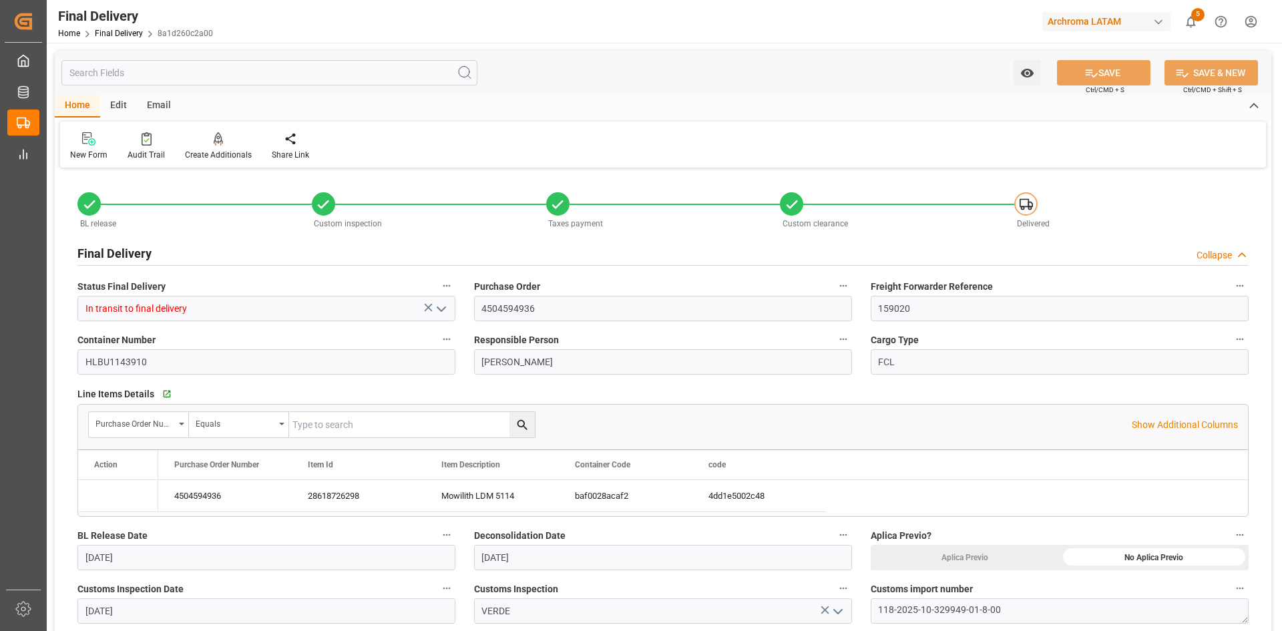
type input "[DATE]"
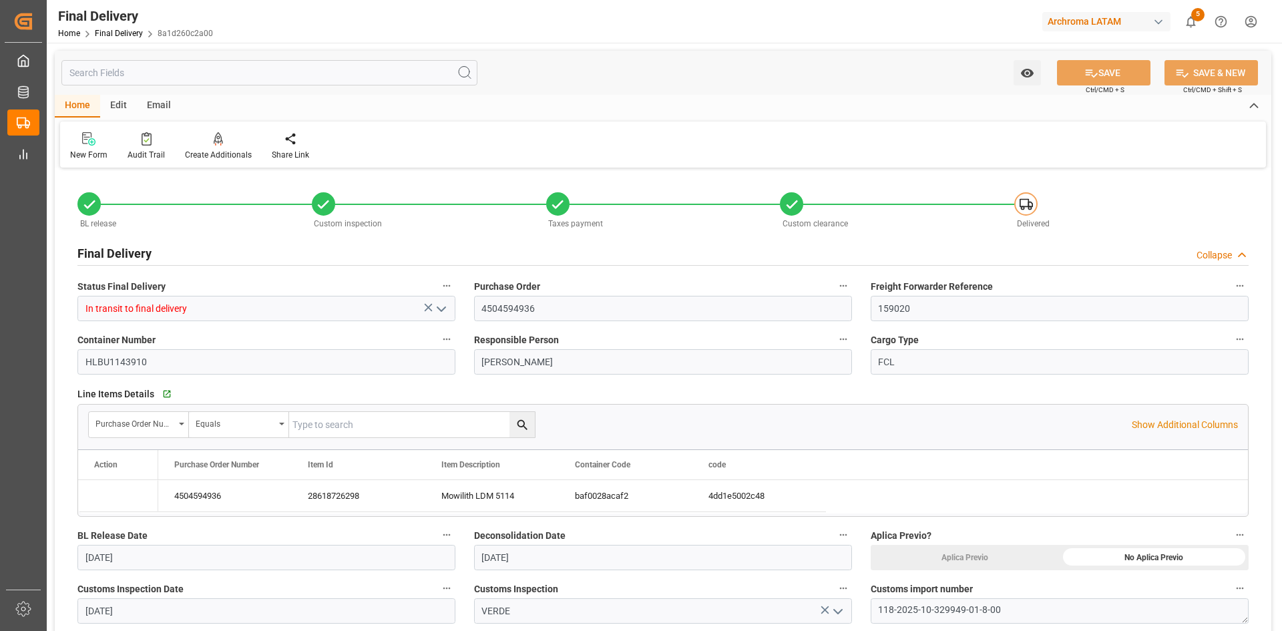
type input "[DATE]"
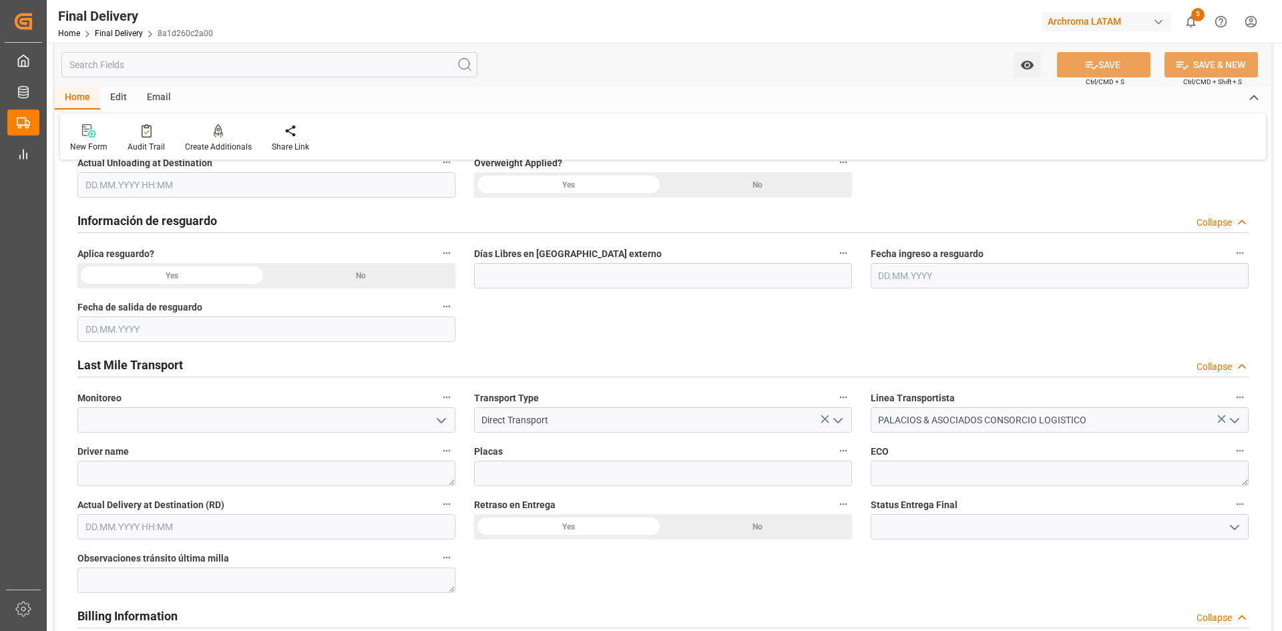
scroll to position [601, 0]
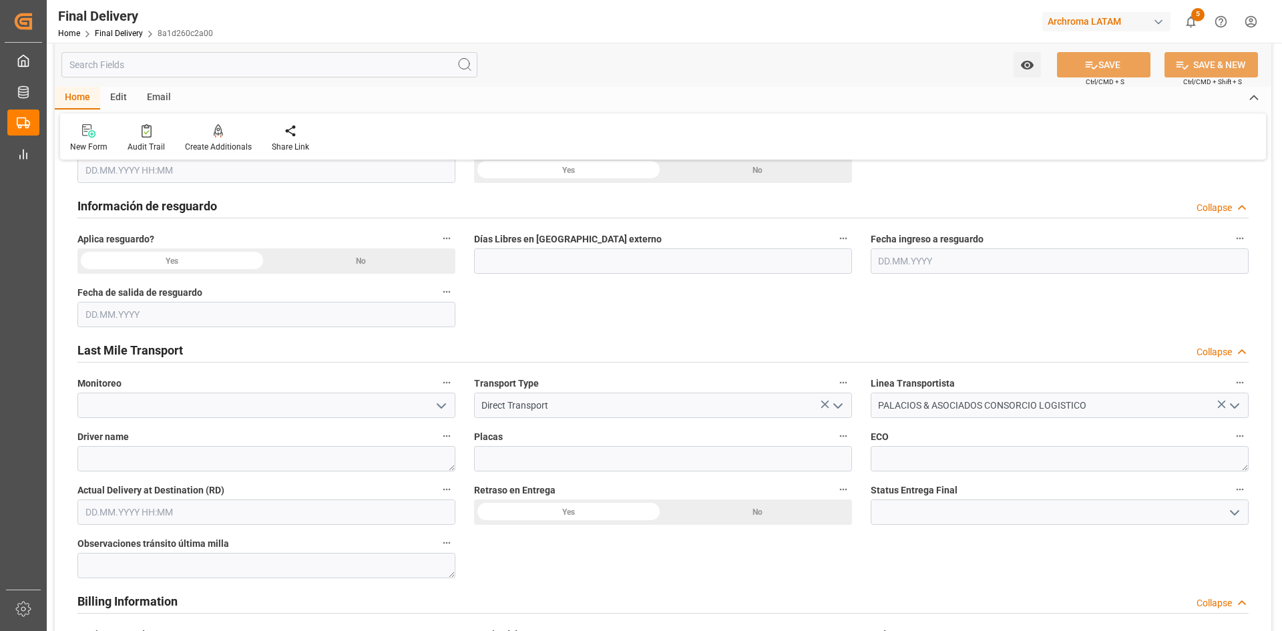
click at [184, 516] on input "text" at bounding box center [266, 512] width 378 height 25
click at [200, 419] on span "15" at bounding box center [198, 417] width 9 height 9
type input "[DATE] 00:00"
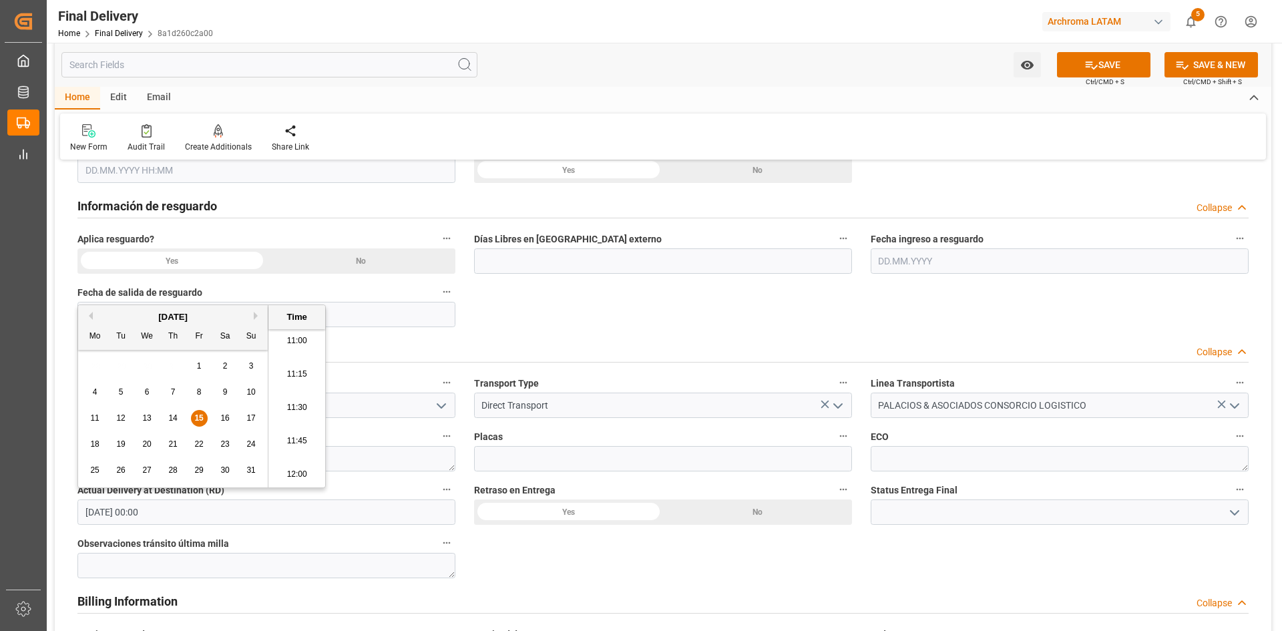
click at [544, 329] on div "BL release Custom inspection Taxes payment Custom clearance Delivered Final Del…" at bounding box center [663, 458] width 1217 height 1775
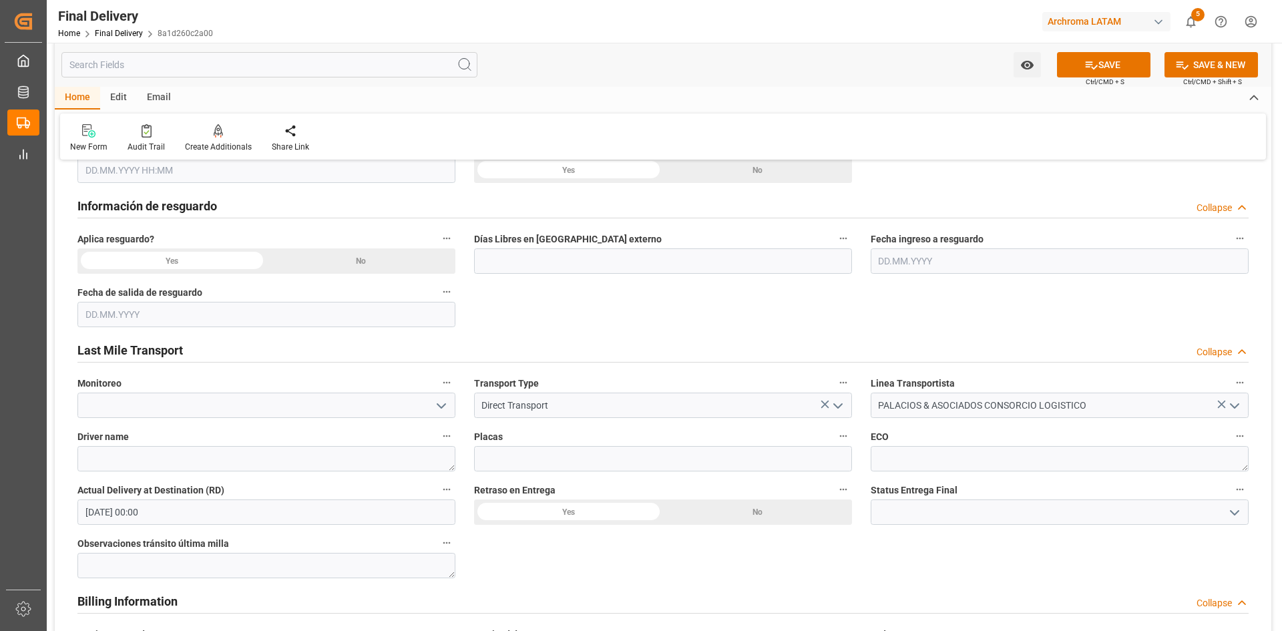
drag, startPoint x: 224, startPoint y: 203, endPoint x: 266, endPoint y: 251, distance: 63.9
click at [224, 203] on div "Información de resguardo Collapse" at bounding box center [662, 204] width 1171 height 25
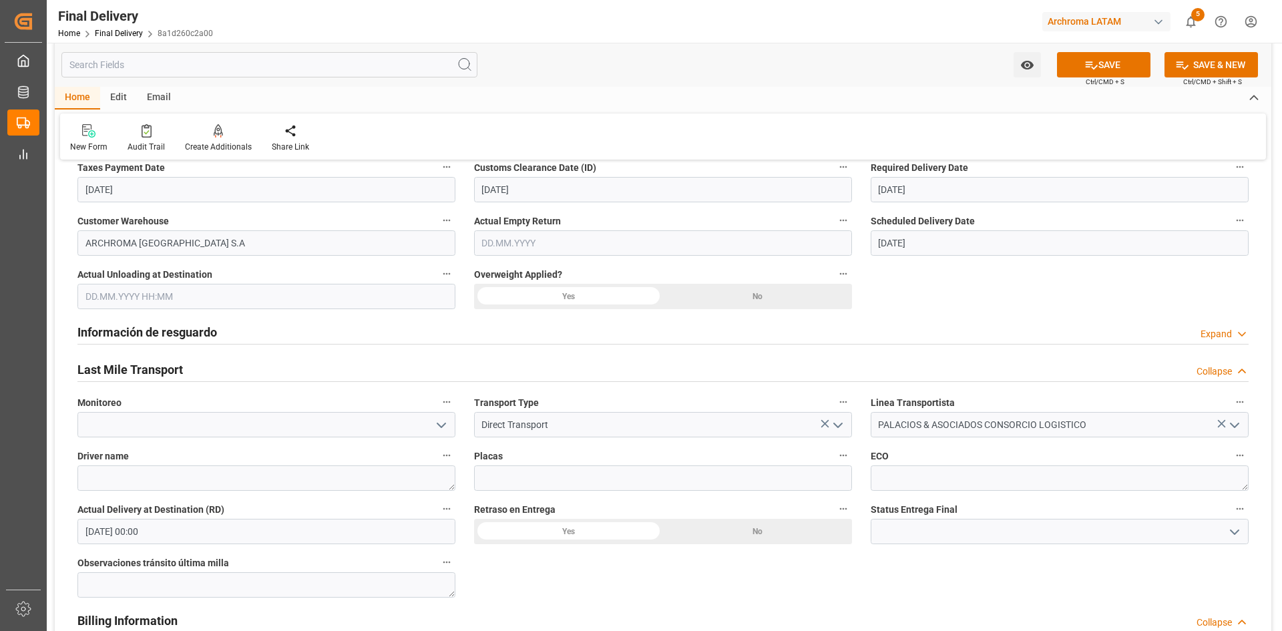
scroll to position [468, 0]
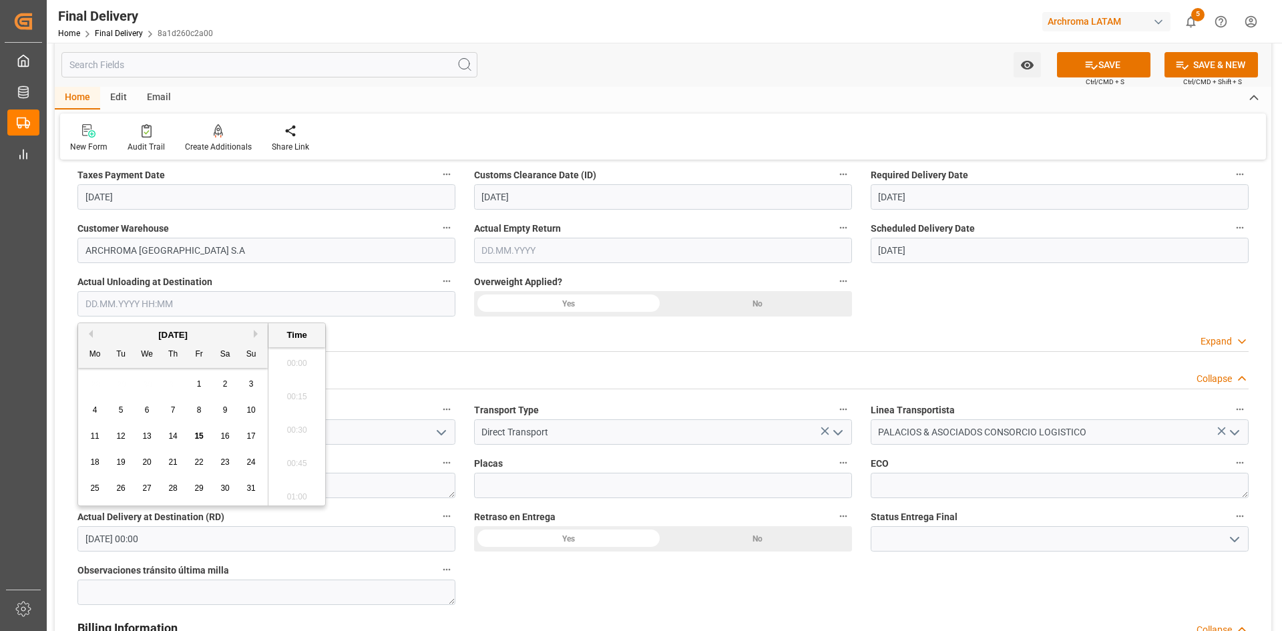
click at [162, 298] on input "text" at bounding box center [266, 303] width 378 height 25
click at [114, 372] on div "28 29 30 31 1 2 3" at bounding box center [173, 384] width 182 height 26
click at [198, 437] on span "15" at bounding box center [198, 435] width 9 height 9
type input "[DATE] 00:00"
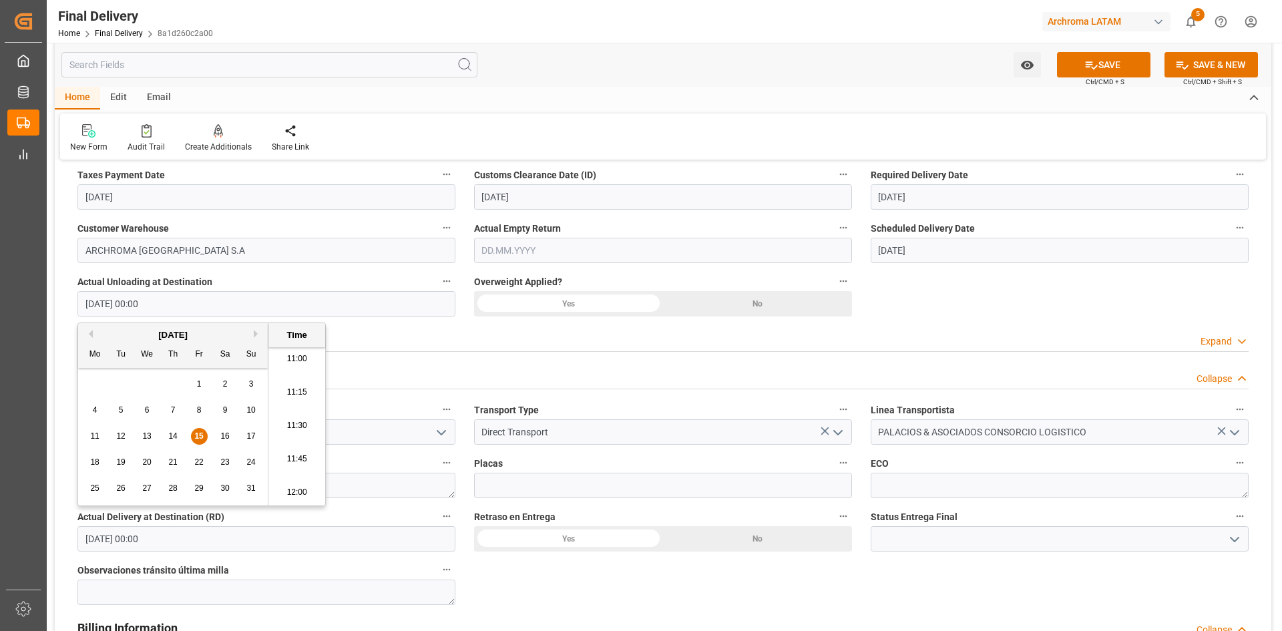
click at [930, 307] on div "BL release Custom inspection Taxes payment Custom clearance Delivered Final Del…" at bounding box center [663, 538] width 1217 height 1668
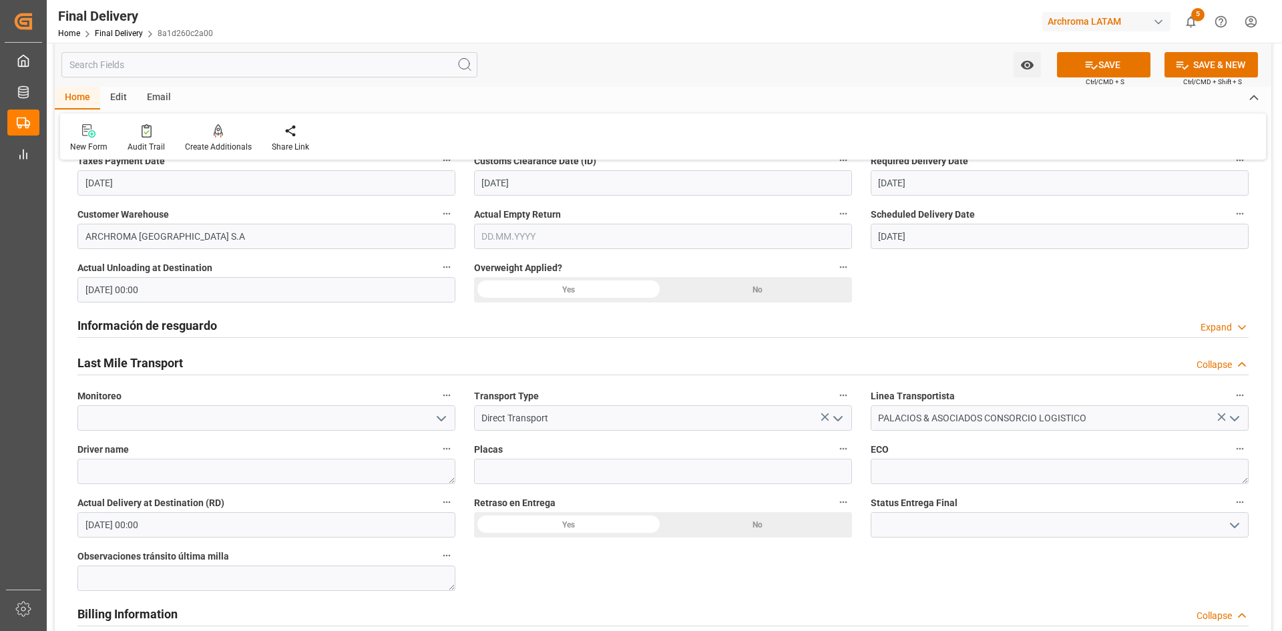
scroll to position [468, 0]
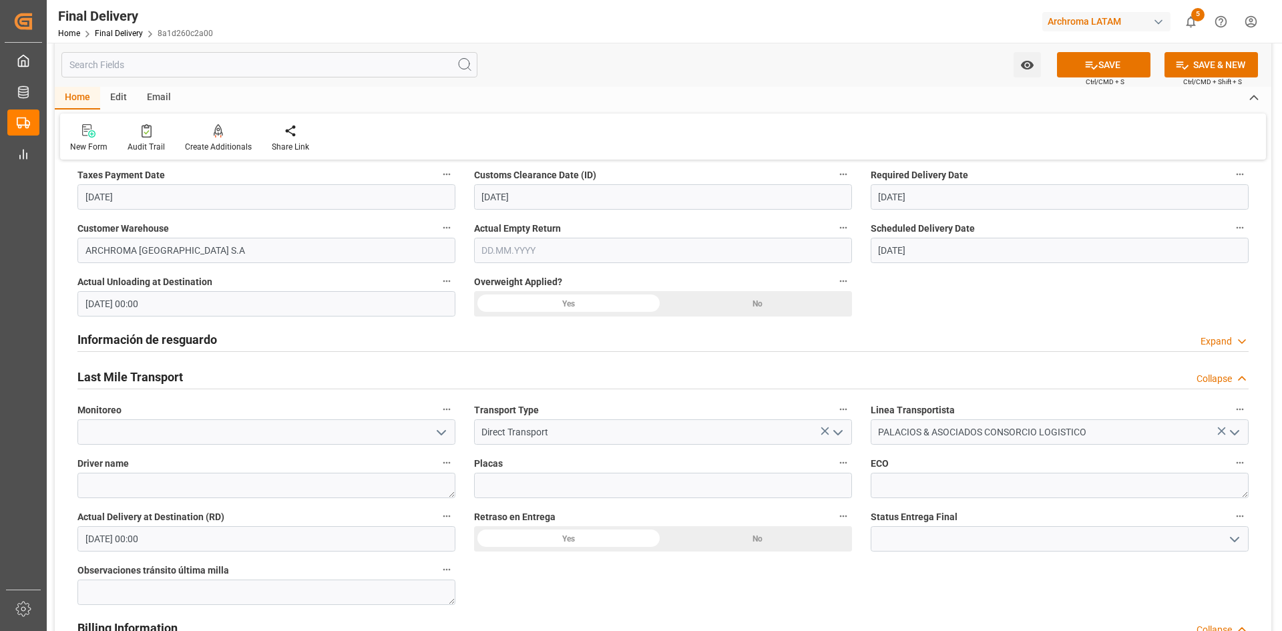
click at [371, 471] on label "Driver name" at bounding box center [266, 463] width 378 height 19
click at [438, 471] on button "Driver name" at bounding box center [446, 462] width 17 height 17
click at [740, 540] on div at bounding box center [641, 315] width 1282 height 631
click at [1060, 103] on div "No" at bounding box center [1154, 89] width 189 height 25
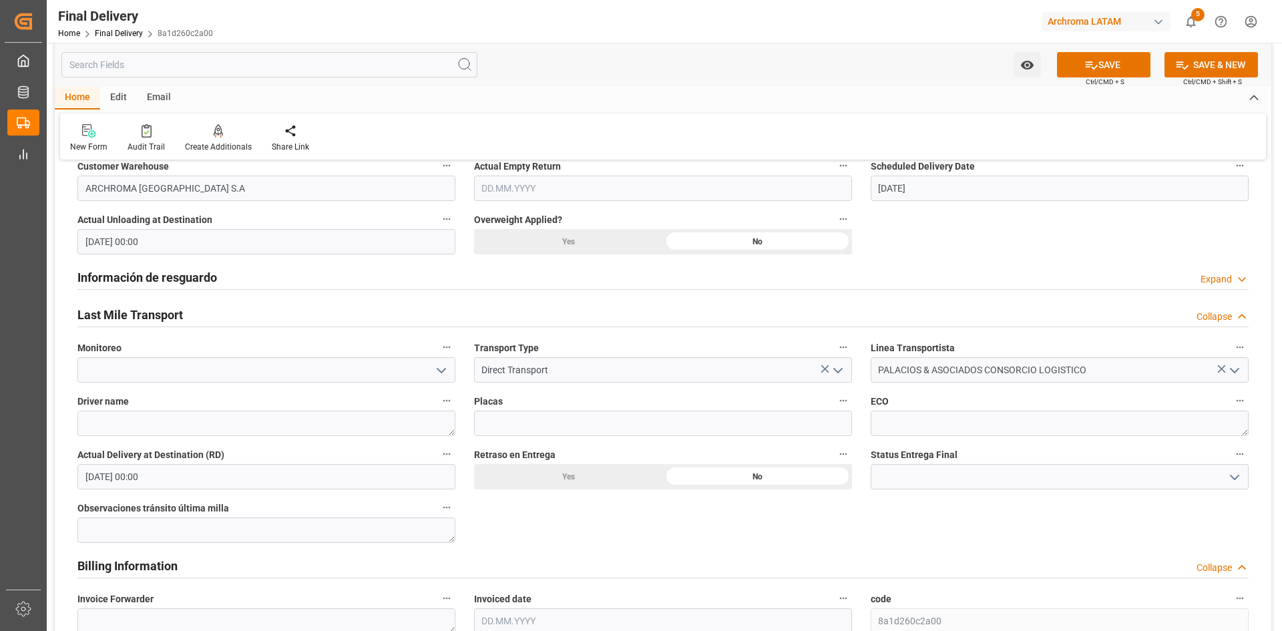
scroll to position [534, 0]
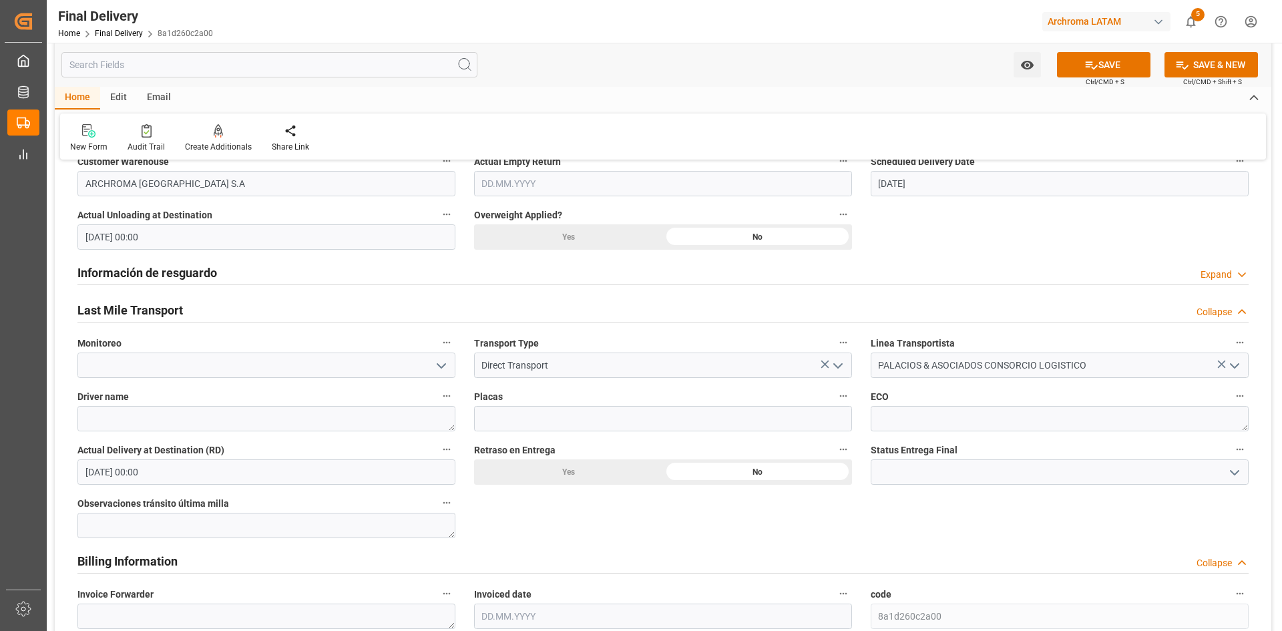
click at [1229, 475] on icon "open menu" at bounding box center [1235, 473] width 16 height 16
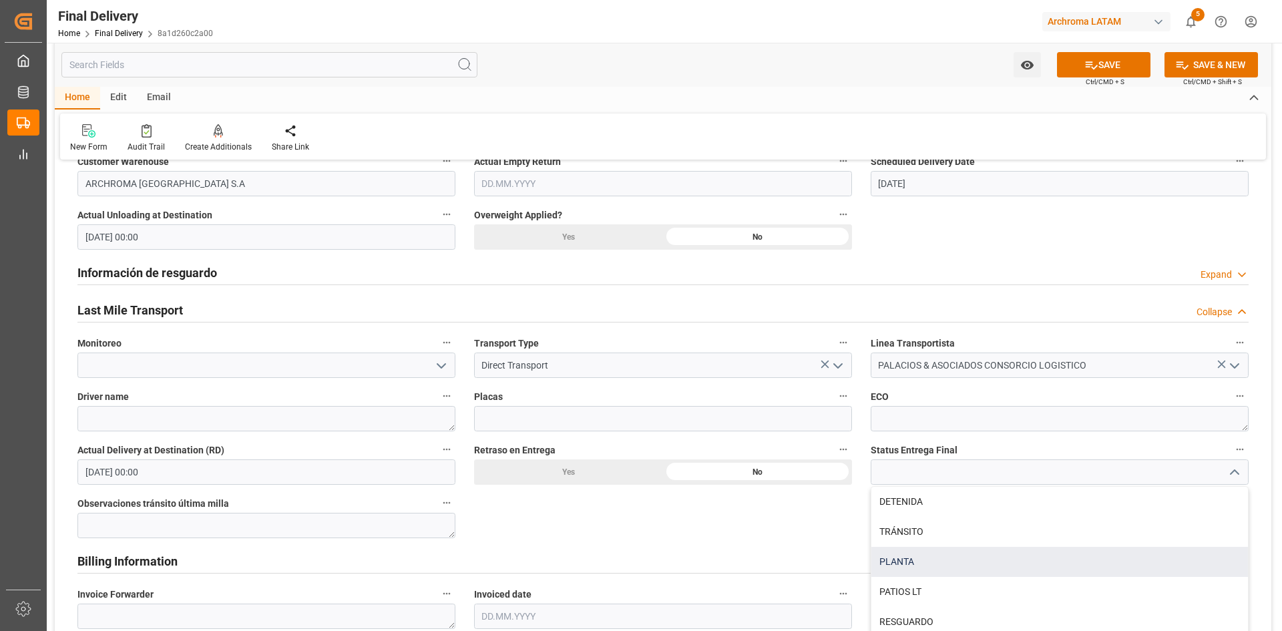
click at [904, 557] on div "PLANTA" at bounding box center [1060, 562] width 377 height 30
type input "PLANTA"
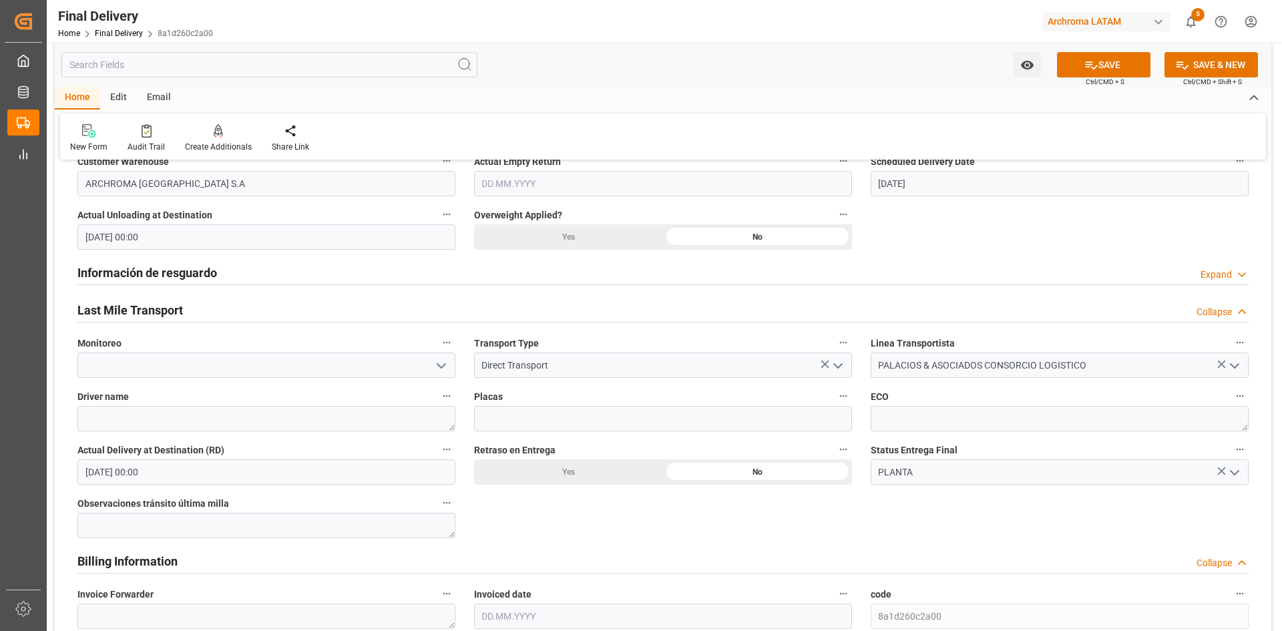
drag, startPoint x: 1105, startPoint y: 59, endPoint x: 744, endPoint y: 196, distance: 386.0
click at [1105, 59] on button "SAVE" at bounding box center [1104, 64] width 94 height 25
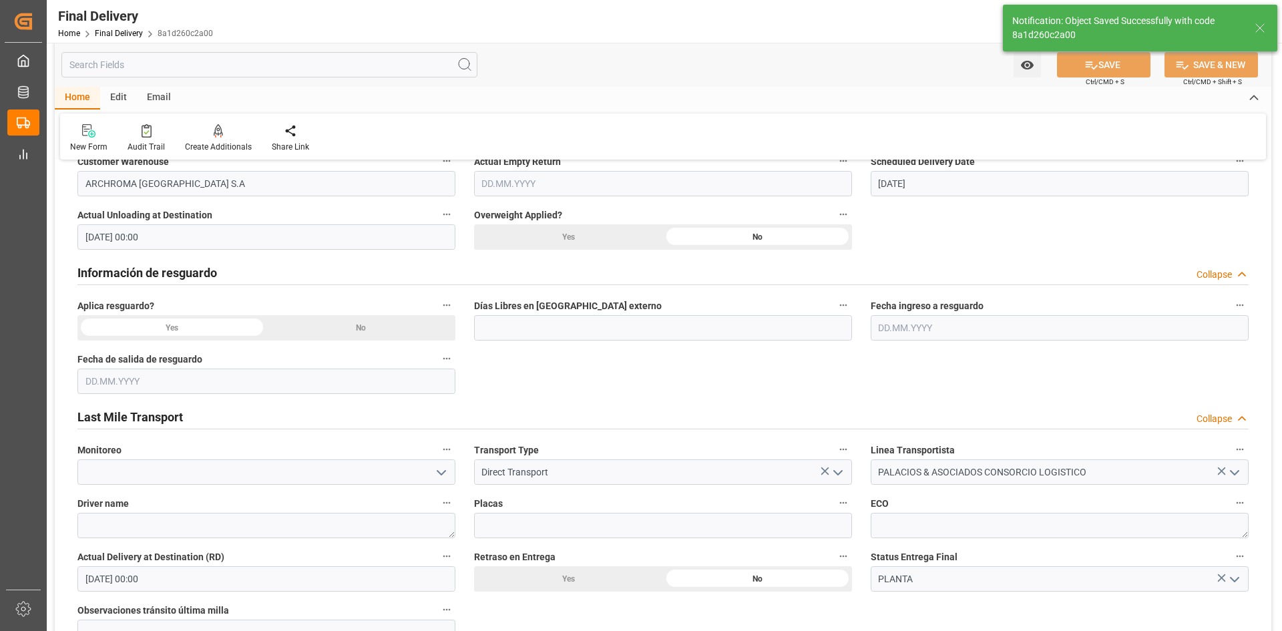
type textarea "1"
type input "Unloaded"
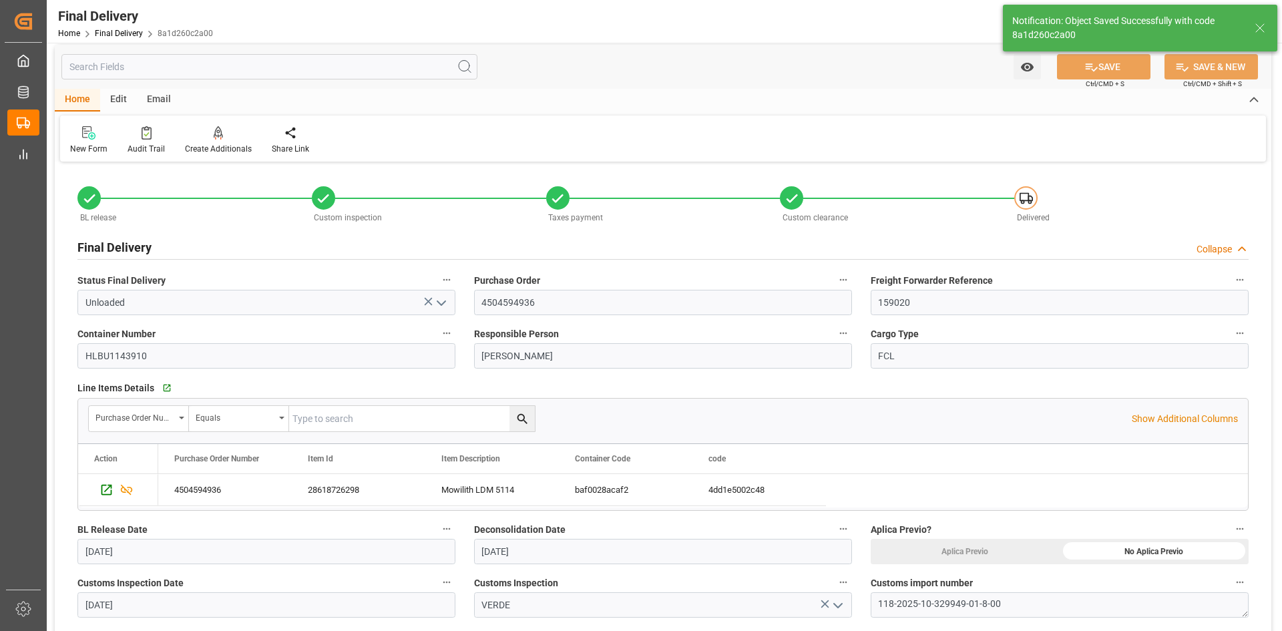
scroll to position [0, 0]
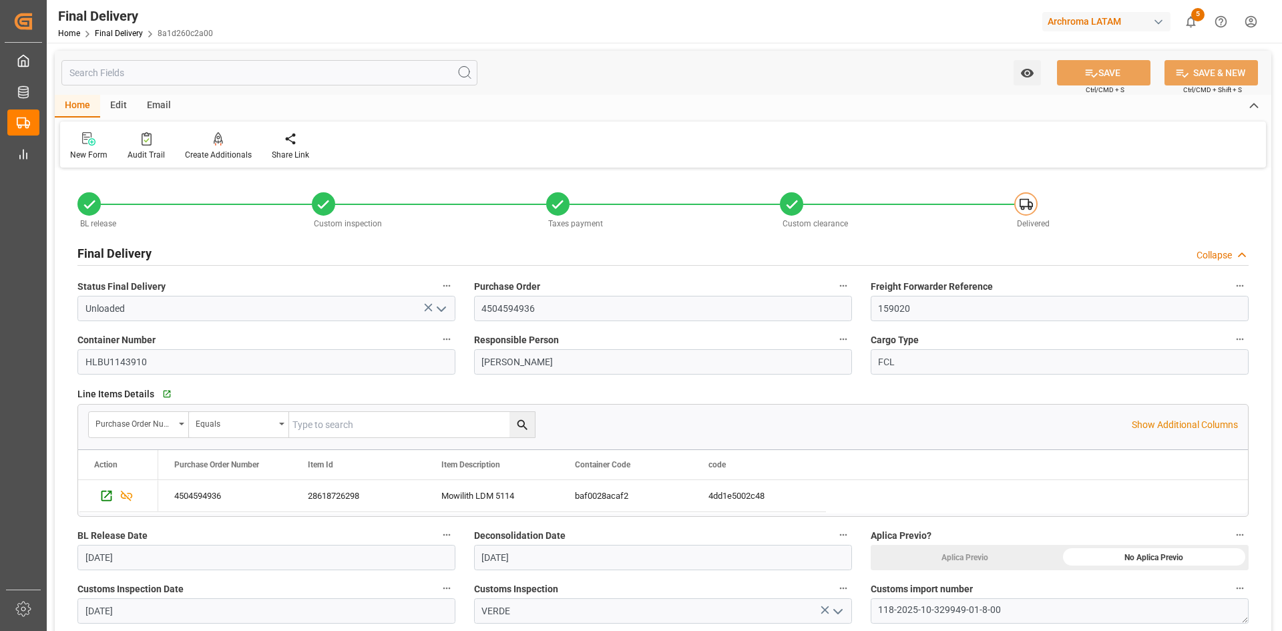
click at [159, 108] on div "Email" at bounding box center [159, 106] width 44 height 23
click at [95, 142] on icon at bounding box center [90, 140] width 18 height 9
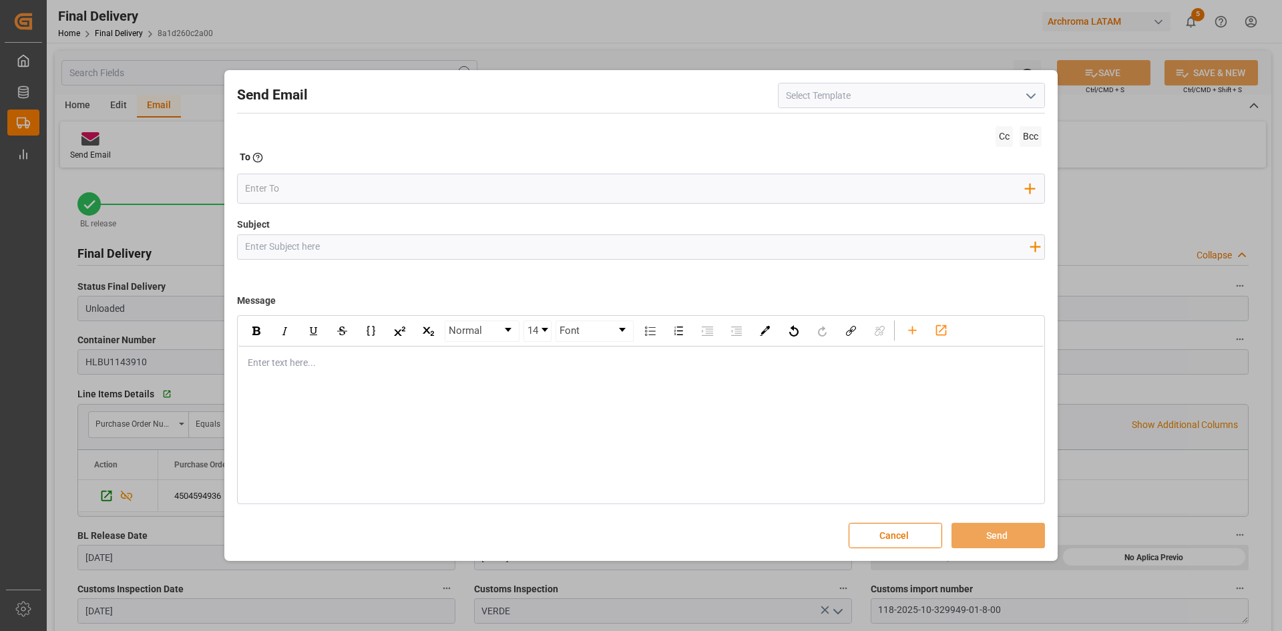
click at [1031, 91] on icon "open menu" at bounding box center [1031, 96] width 16 height 16
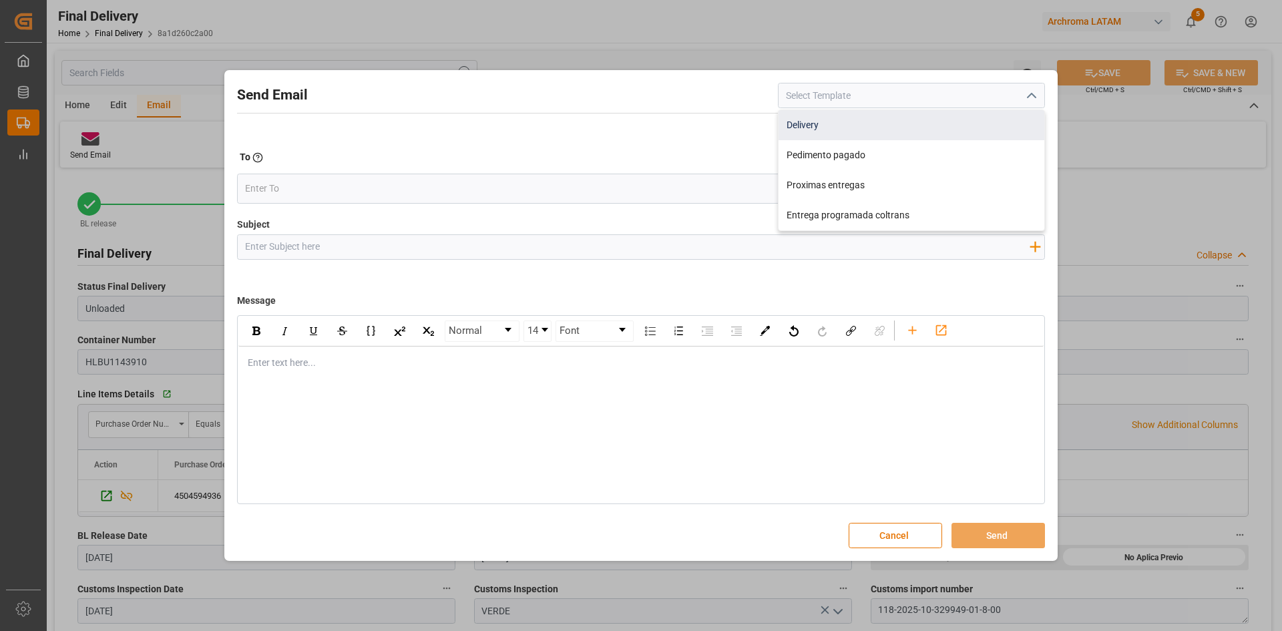
click at [883, 124] on div "Delivery" at bounding box center [912, 125] width 266 height 30
type input "Delivery"
type input "Notificacion de Entrega en Planta {{customerWarehouse}} | PO {{purchaseOrder}} …"
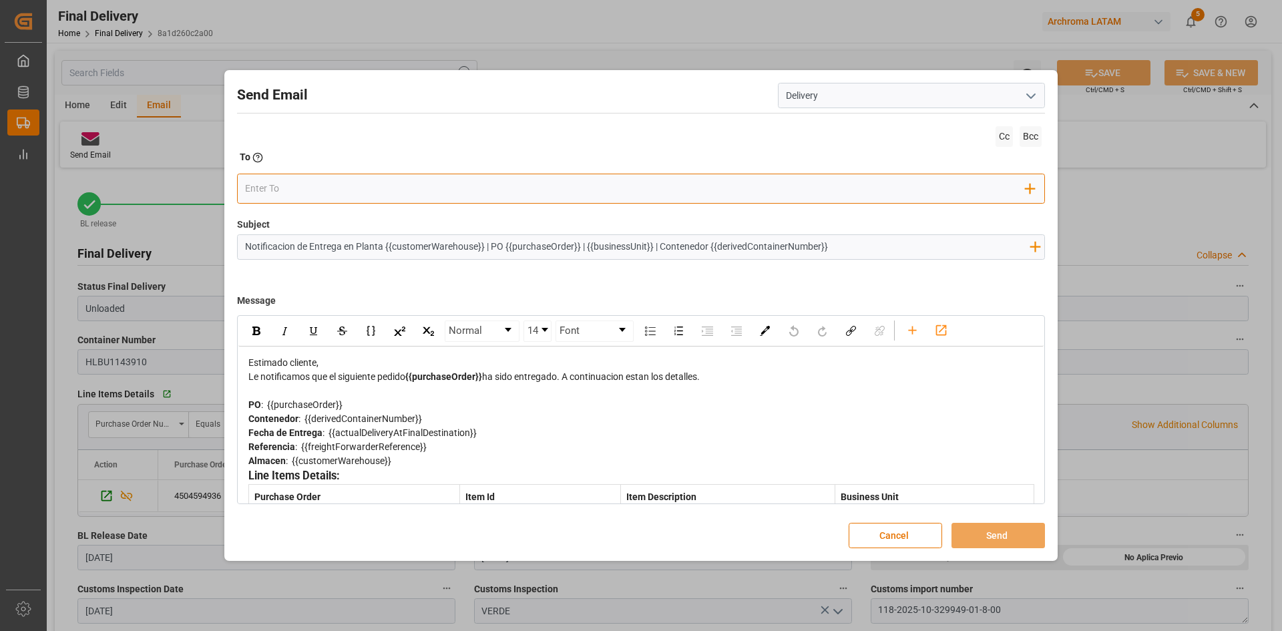
click at [346, 190] on input "email" at bounding box center [635, 189] width 781 height 20
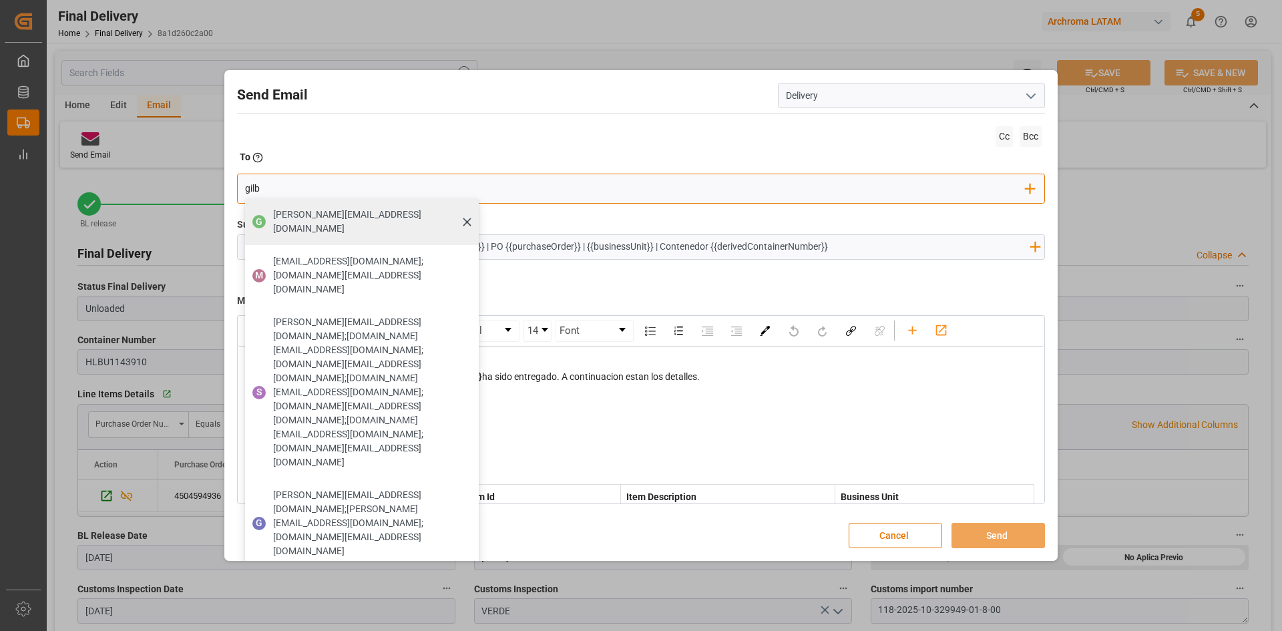
type input "gilb"
click at [349, 211] on span "[PERSON_NAME][EMAIL_ADDRESS][DOMAIN_NAME]" at bounding box center [371, 222] width 196 height 28
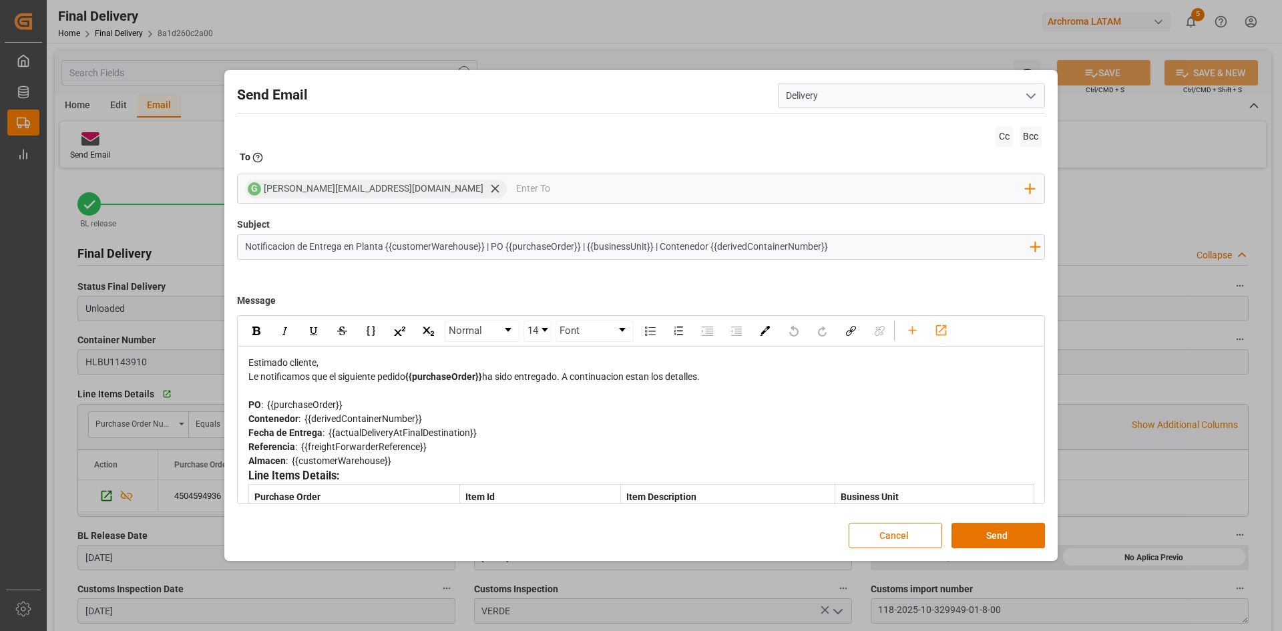
click at [922, 527] on button "Cancel" at bounding box center [896, 535] width 94 height 25
